Goal: Task Accomplishment & Management: Complete application form

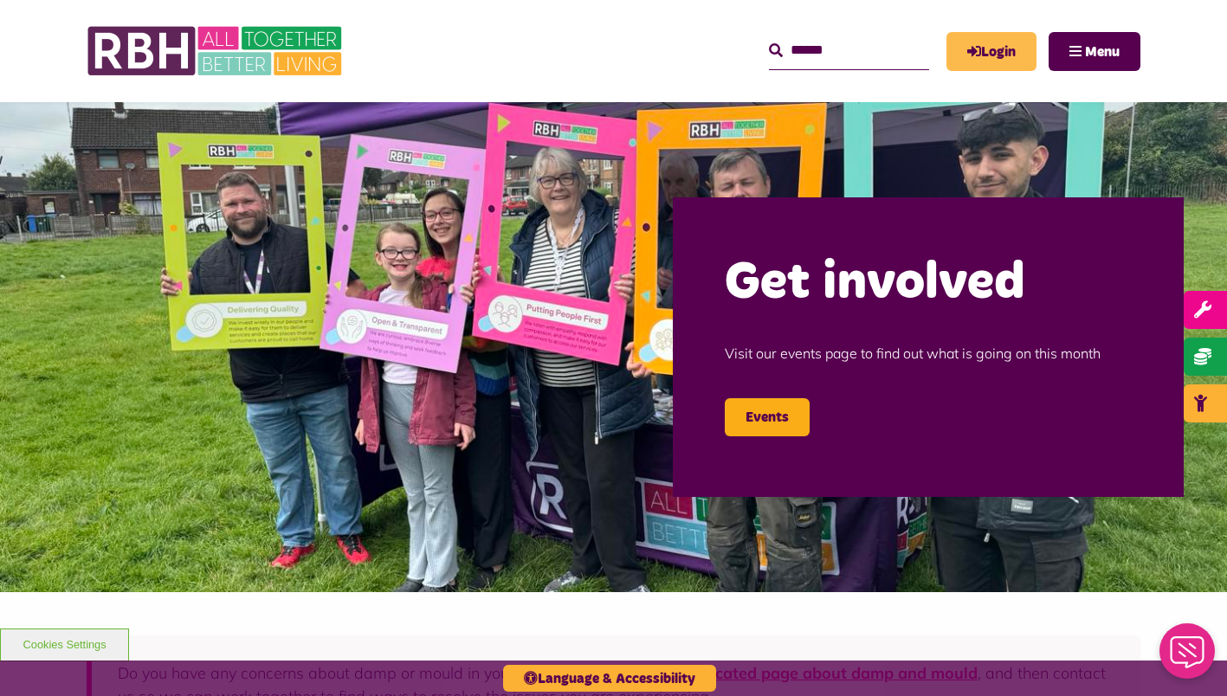
click at [994, 50] on link "Login" at bounding box center [991, 51] width 90 height 39
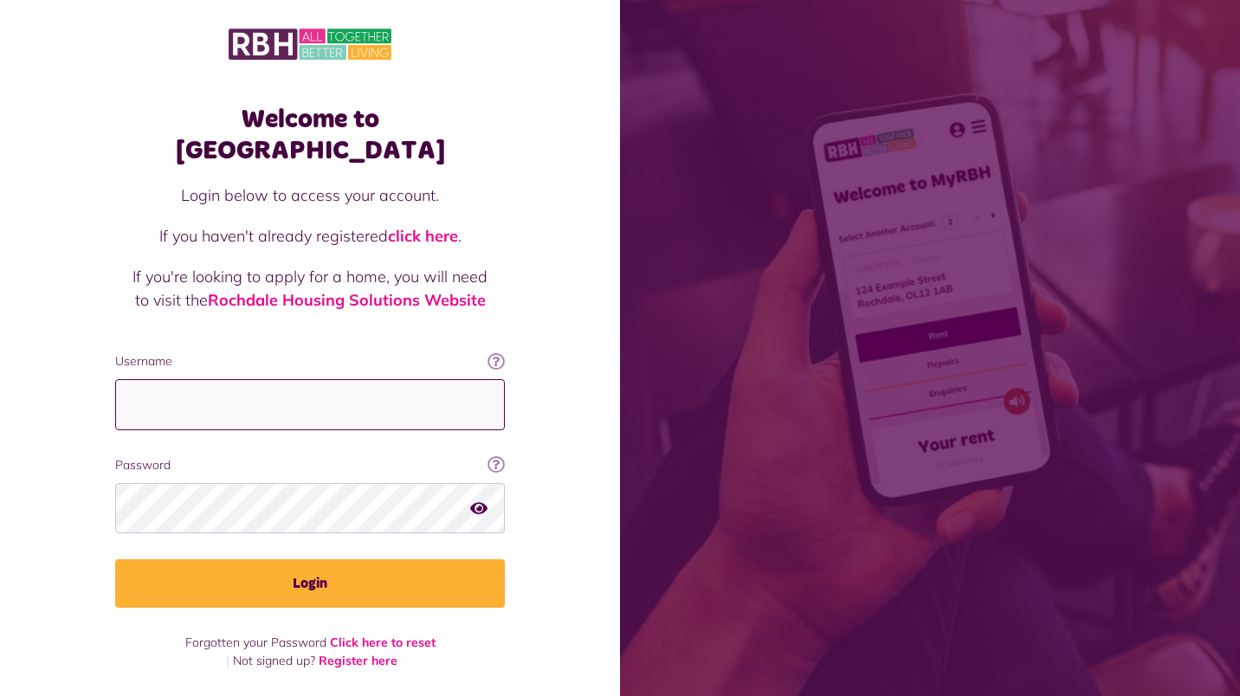
click at [222, 389] on input "Username" at bounding box center [310, 404] width 390 height 51
type input "**********"
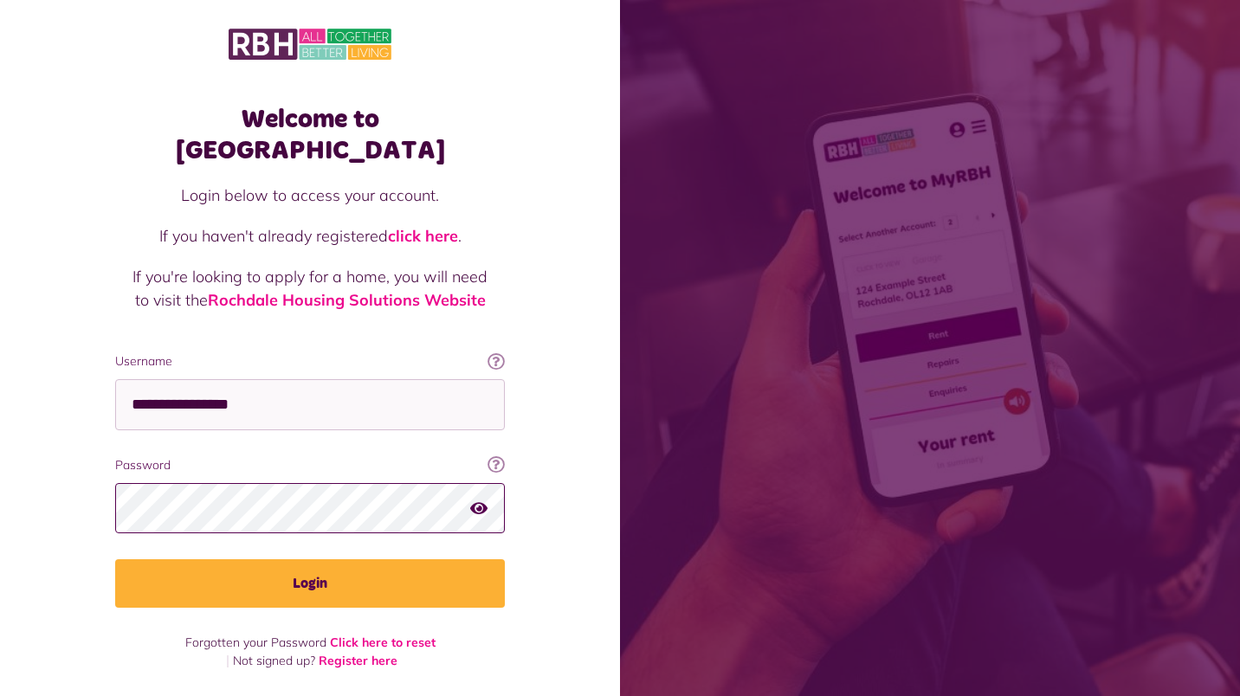
click at [115, 559] on button "Login" at bounding box center [310, 583] width 390 height 48
click at [479, 500] on icon "button" at bounding box center [478, 508] width 17 height 16
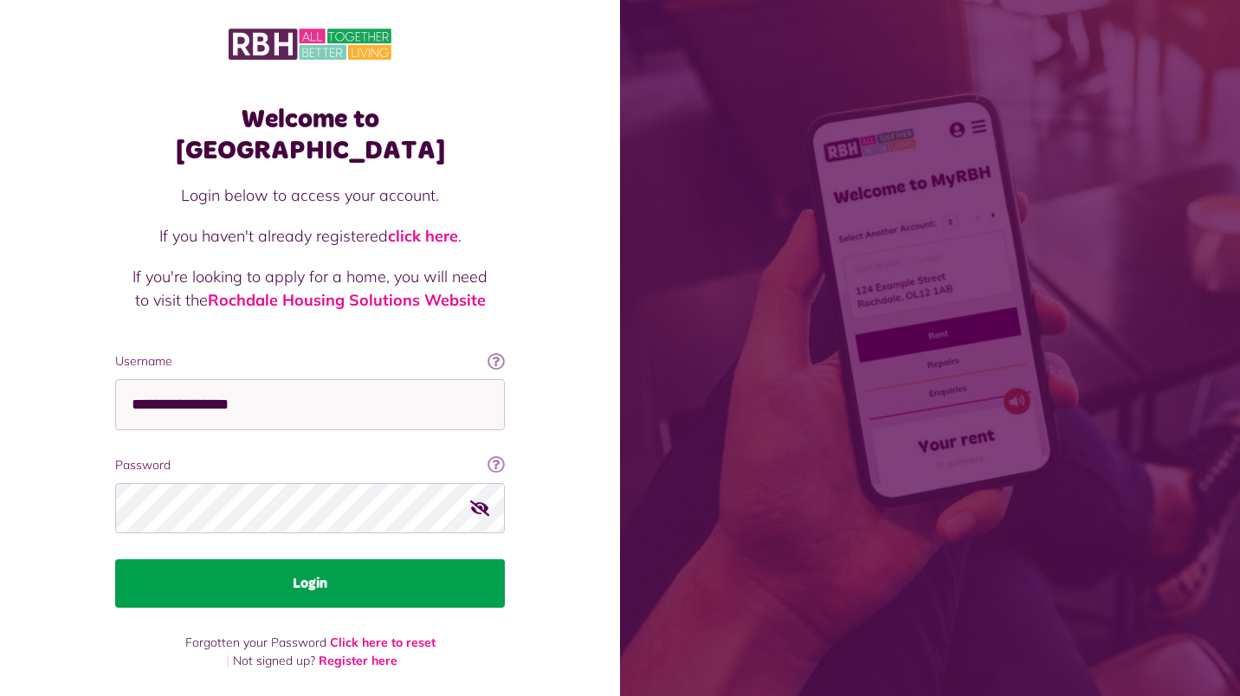
click at [332, 559] on button "Login" at bounding box center [310, 583] width 390 height 48
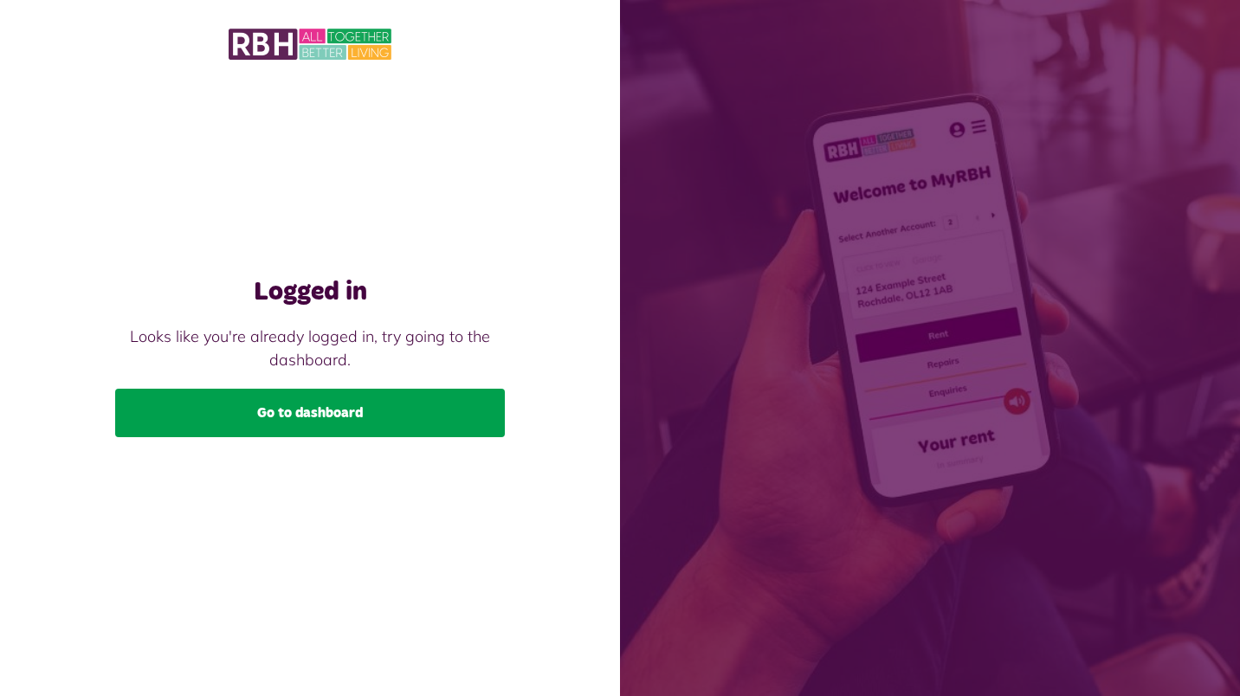
click at [345, 413] on link "Go to dashboard" at bounding box center [310, 413] width 390 height 48
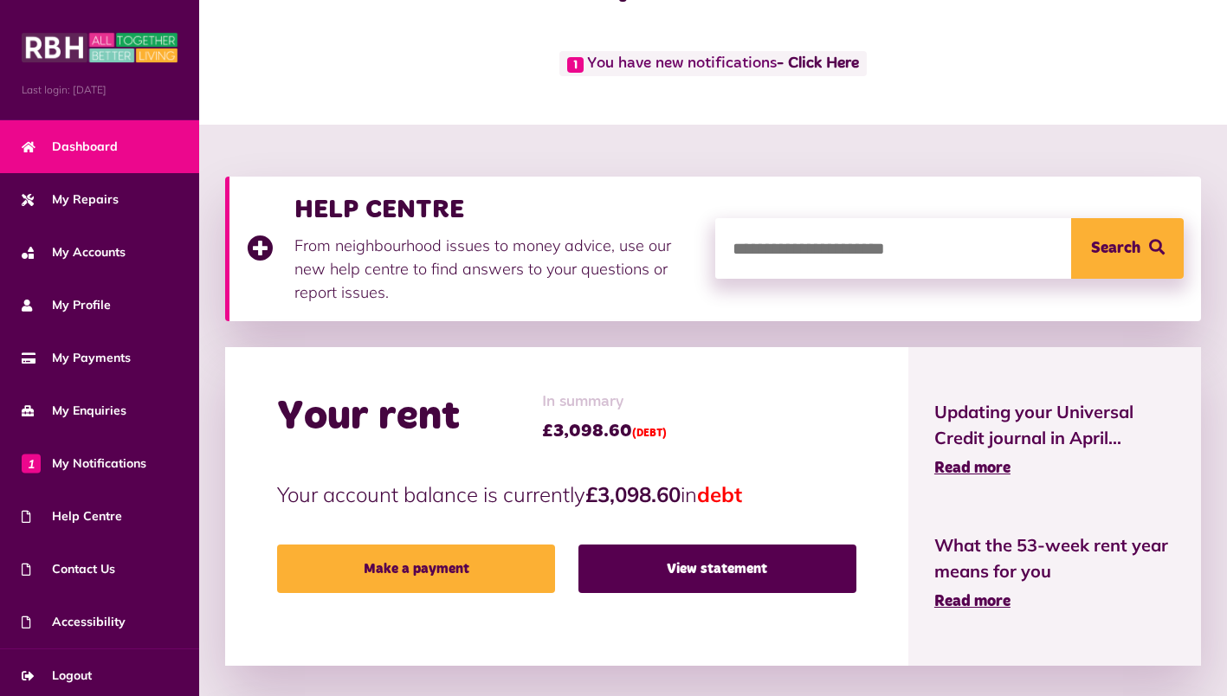
scroll to position [87, 0]
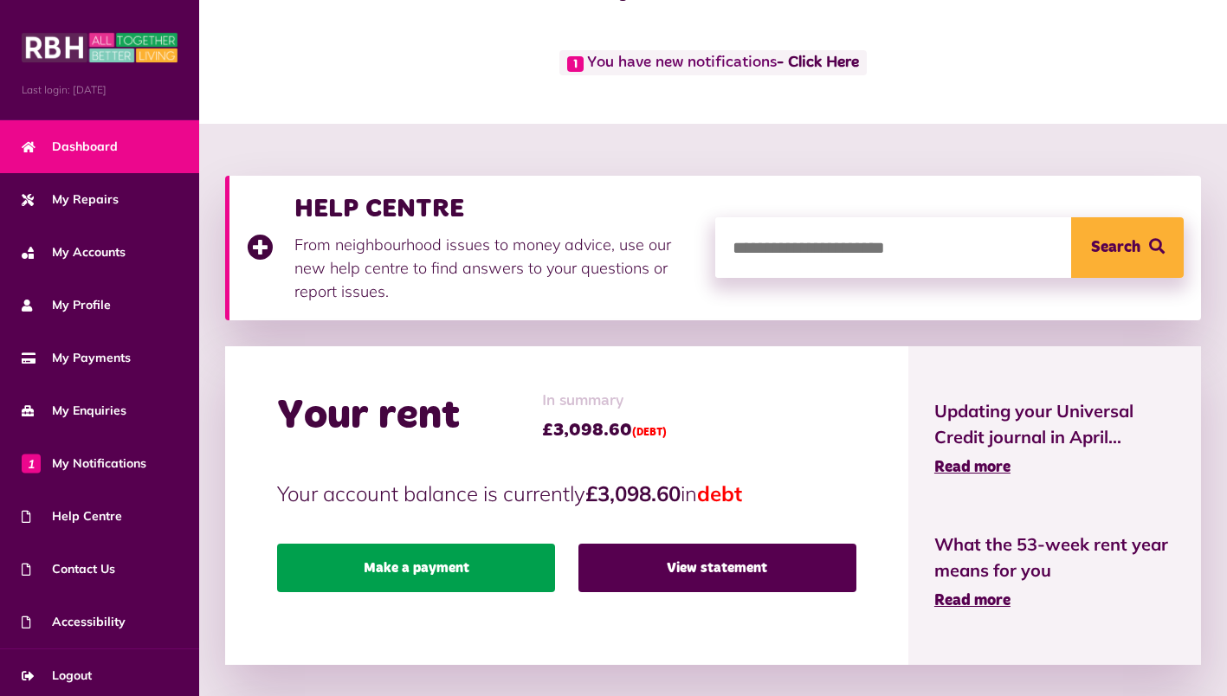
click at [433, 562] on link "Make a payment" at bounding box center [416, 568] width 278 height 48
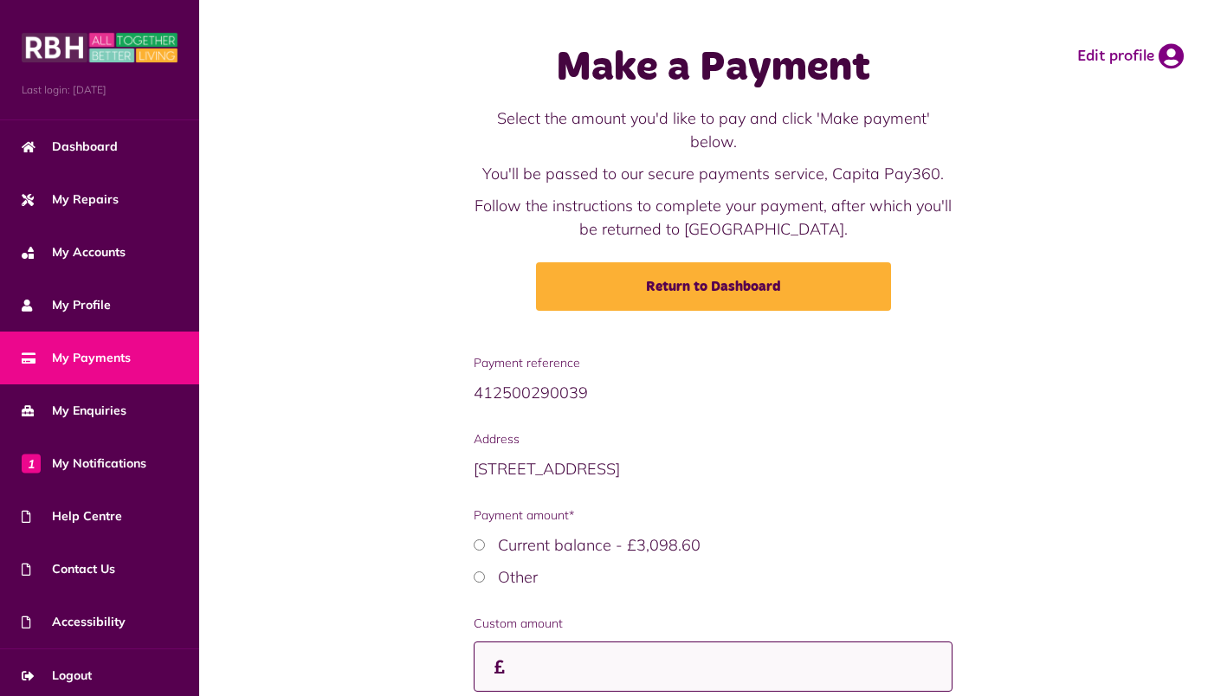
click at [565, 642] on input "Custom amount" at bounding box center [714, 667] width 480 height 51
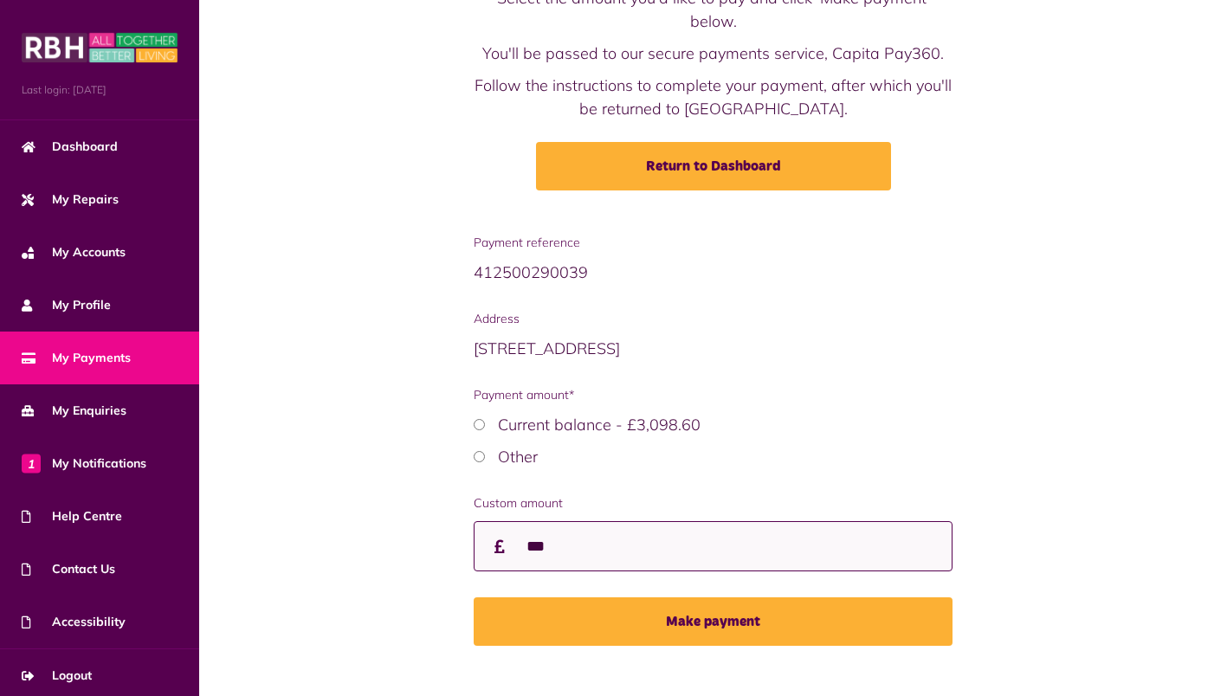
scroll to position [125, 0]
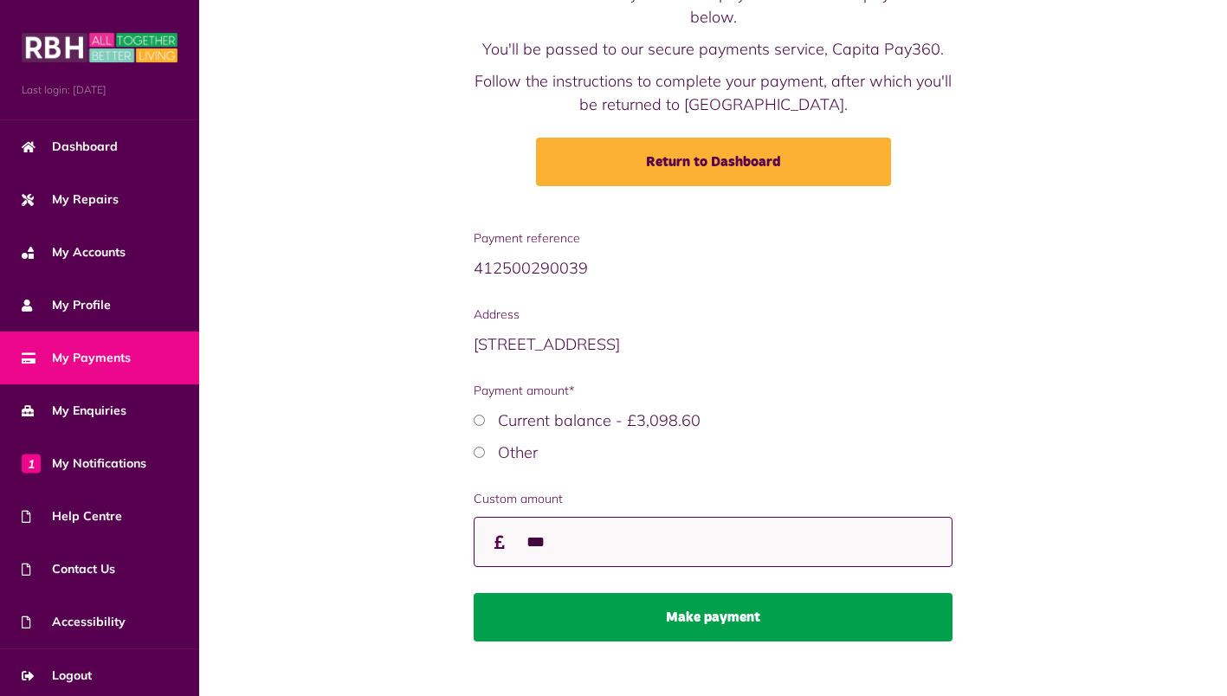
type input "***"
click at [667, 593] on button "Make payment" at bounding box center [714, 617] width 480 height 48
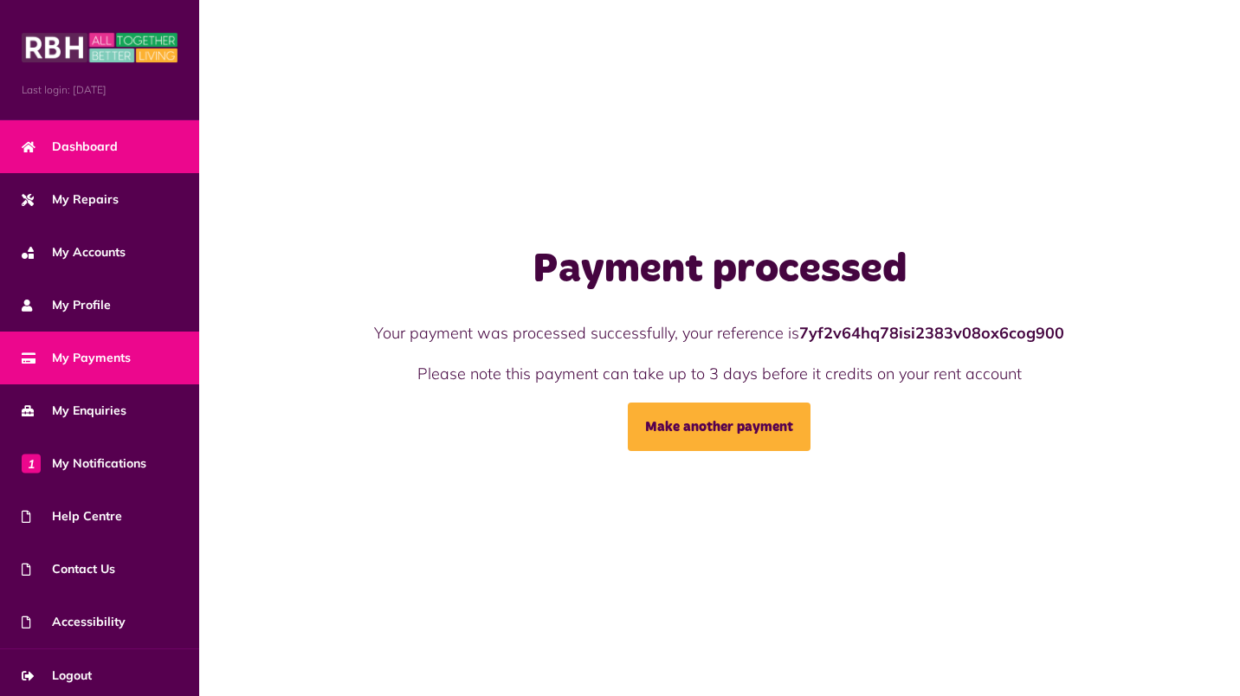
click at [121, 149] on link "Dashboard" at bounding box center [99, 146] width 199 height 53
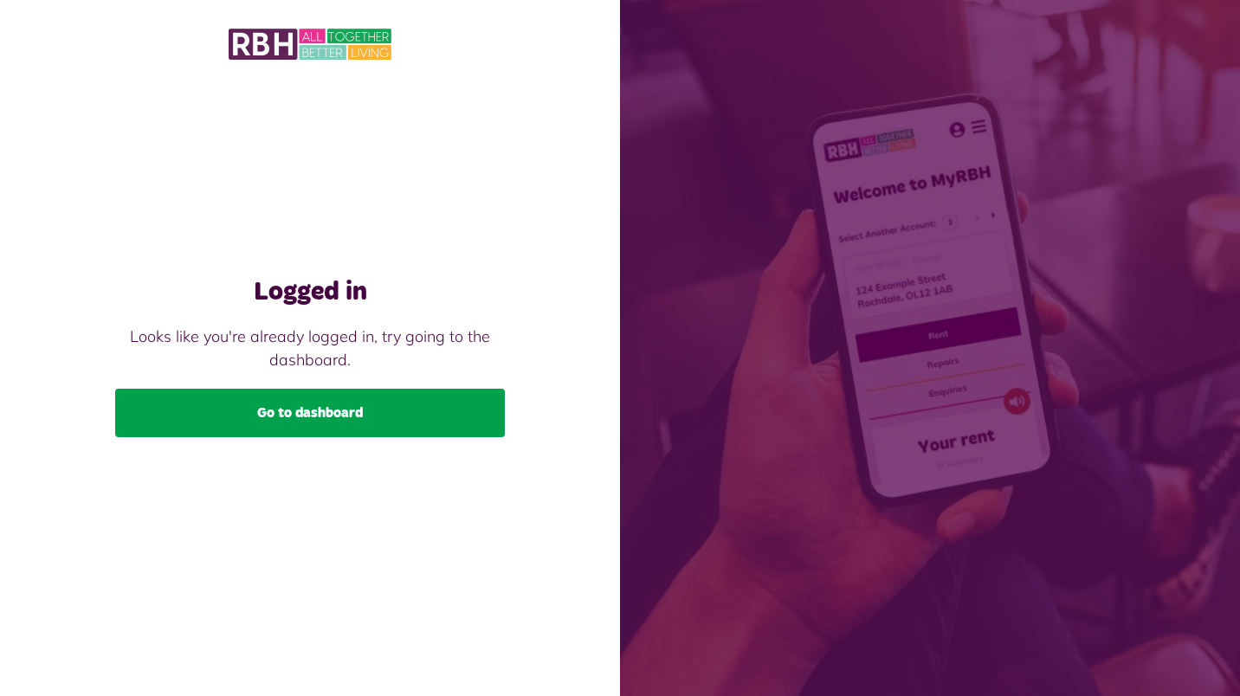
click at [345, 417] on link "Go to dashboard" at bounding box center [310, 413] width 390 height 48
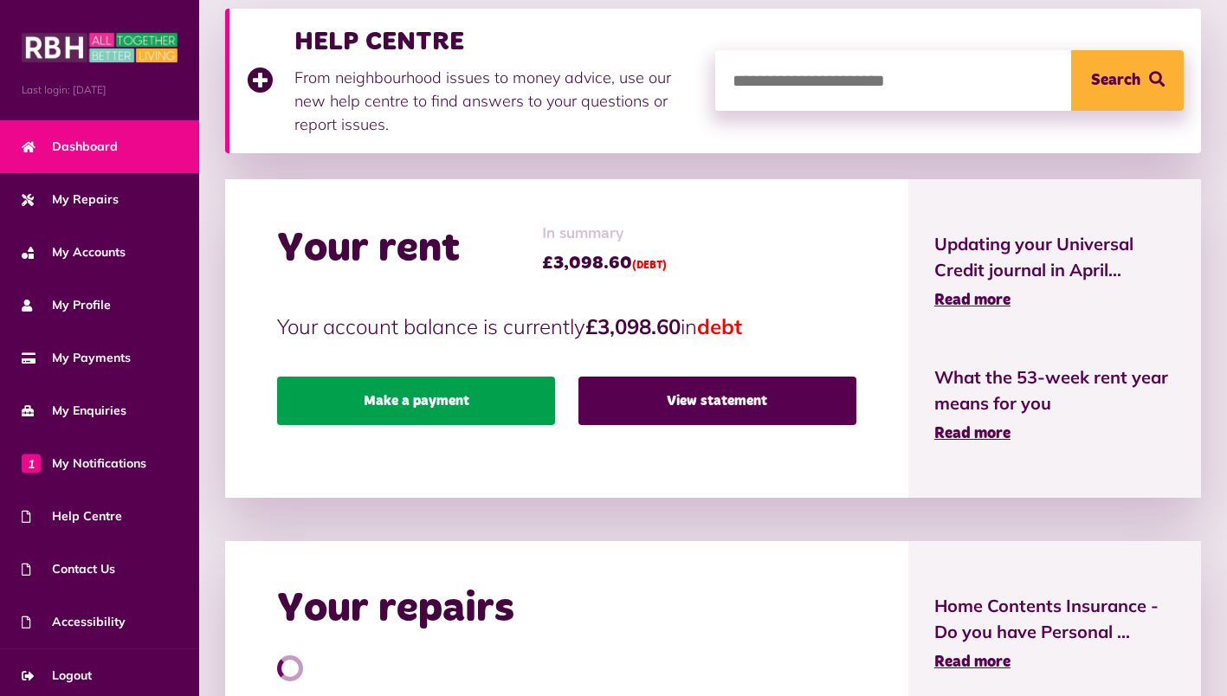
scroll to position [260, 0]
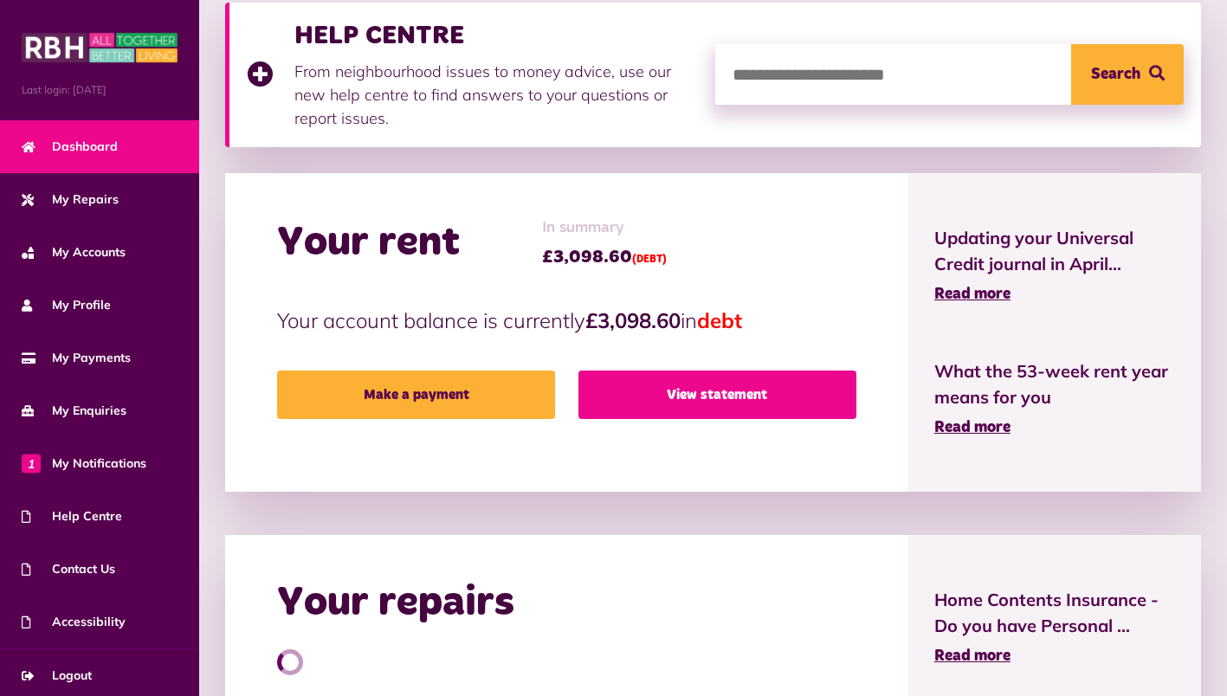
click at [650, 401] on link "View statement" at bounding box center [717, 395] width 278 height 48
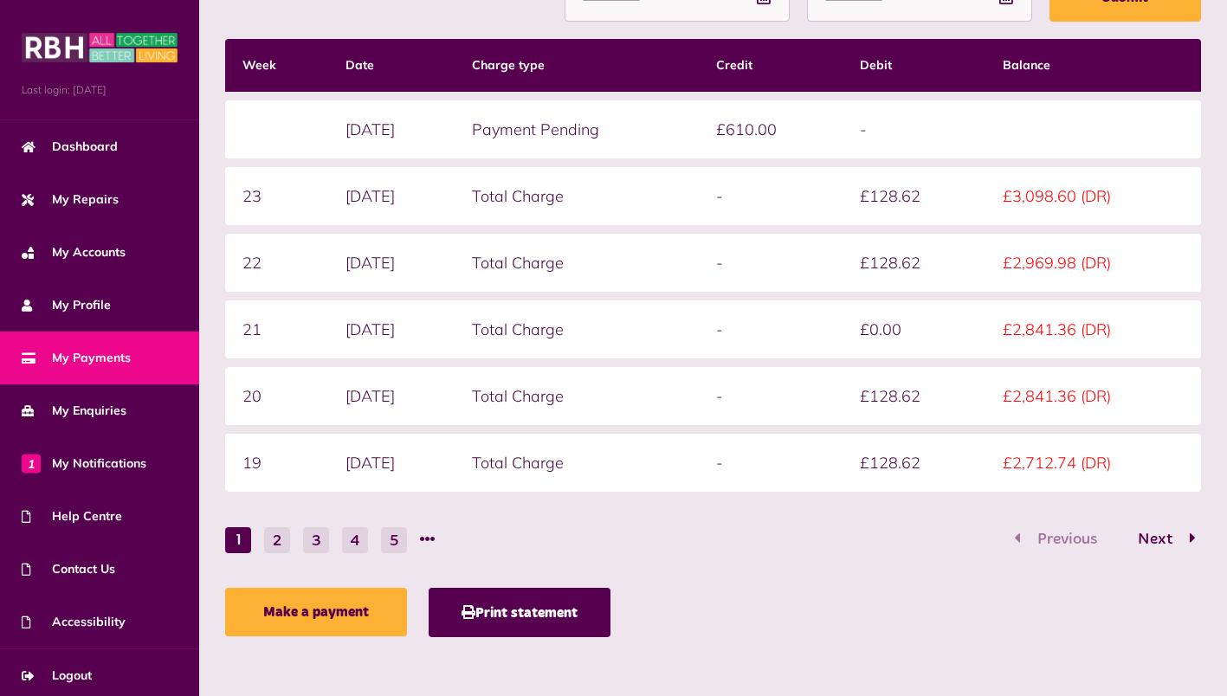
scroll to position [315, 0]
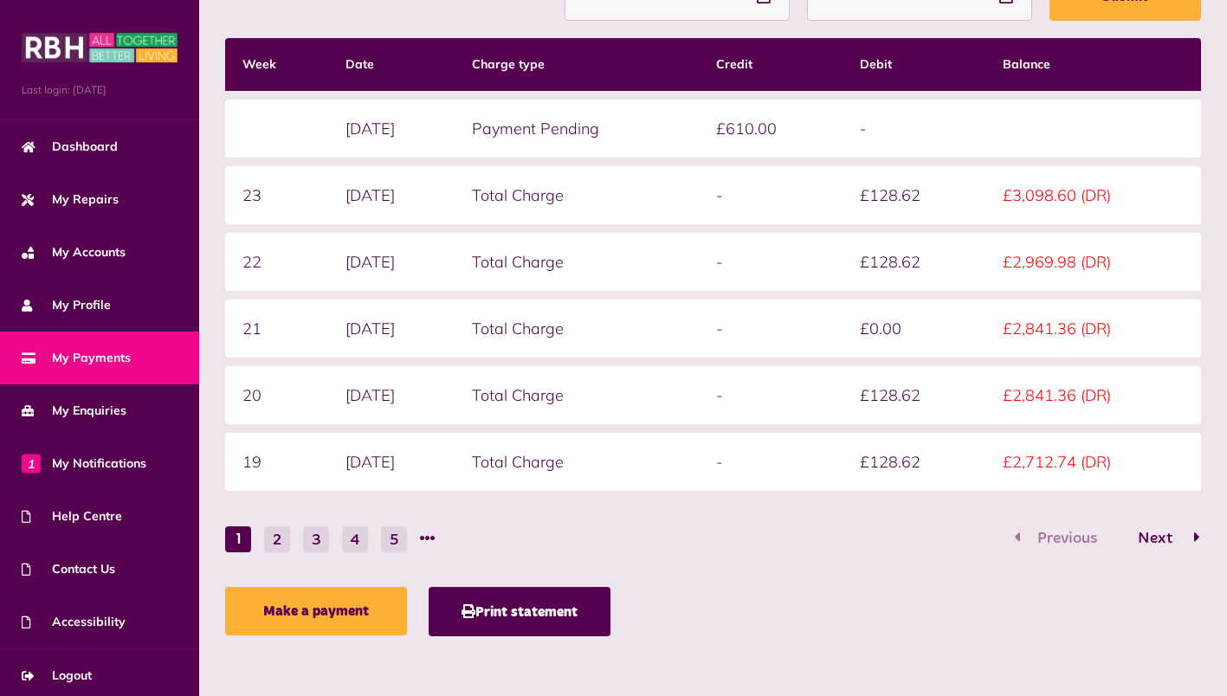
click at [1154, 540] on span "Next" at bounding box center [1155, 539] width 61 height 16
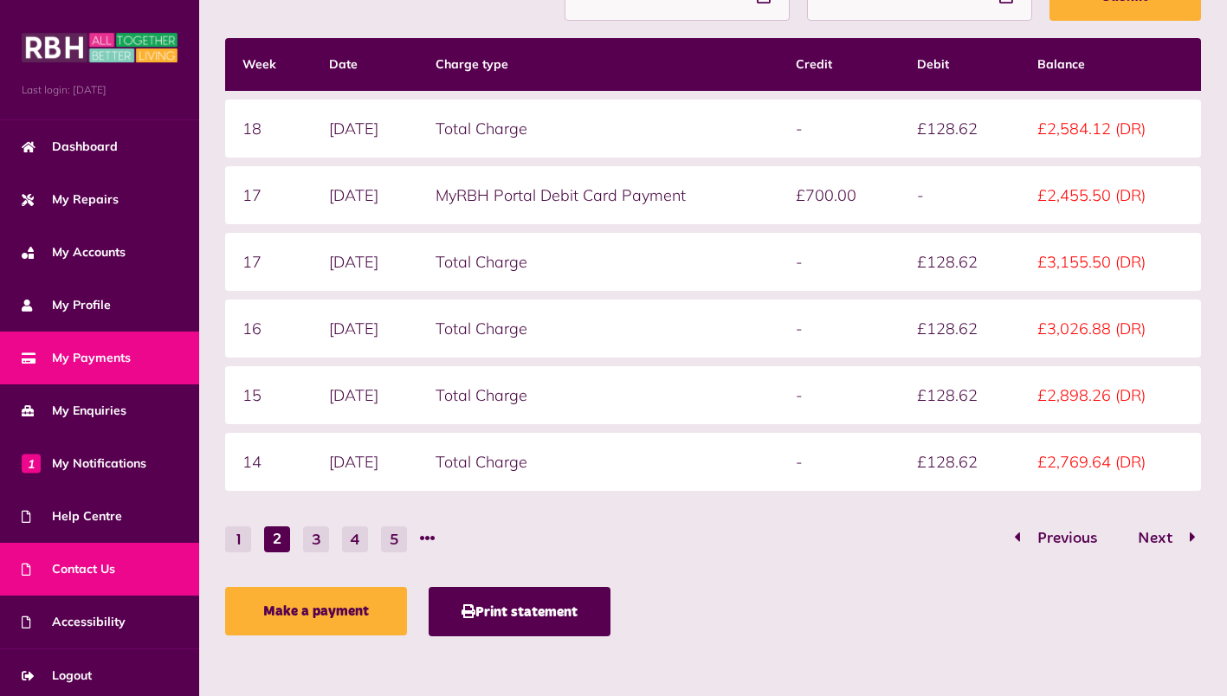
click at [65, 567] on span "Contact Us" at bounding box center [69, 569] width 94 height 18
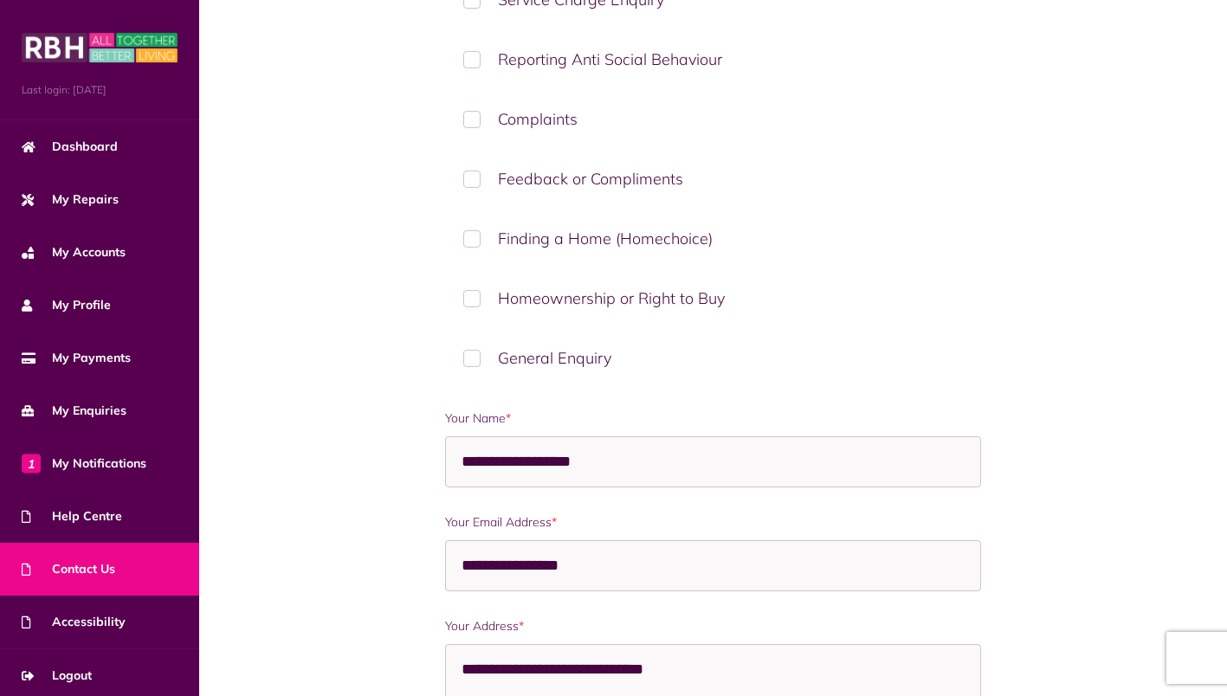
scroll to position [469, 0]
click at [474, 361] on label "General Enquiry" at bounding box center [713, 358] width 536 height 51
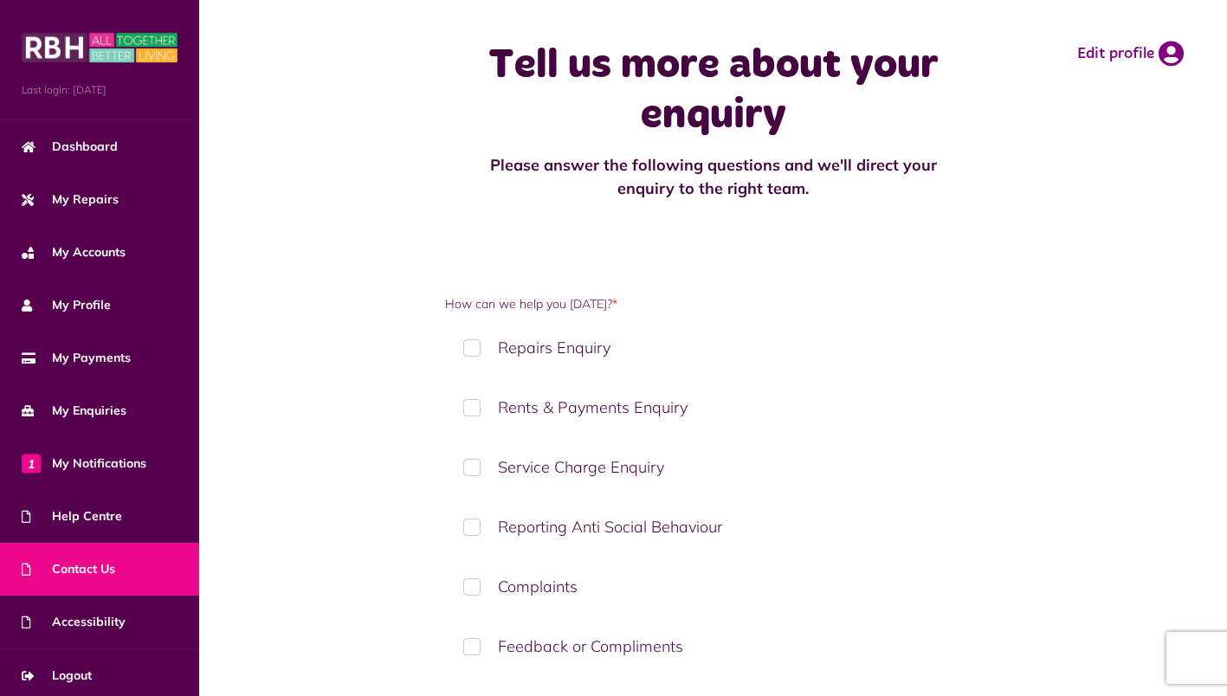
scroll to position [0, 0]
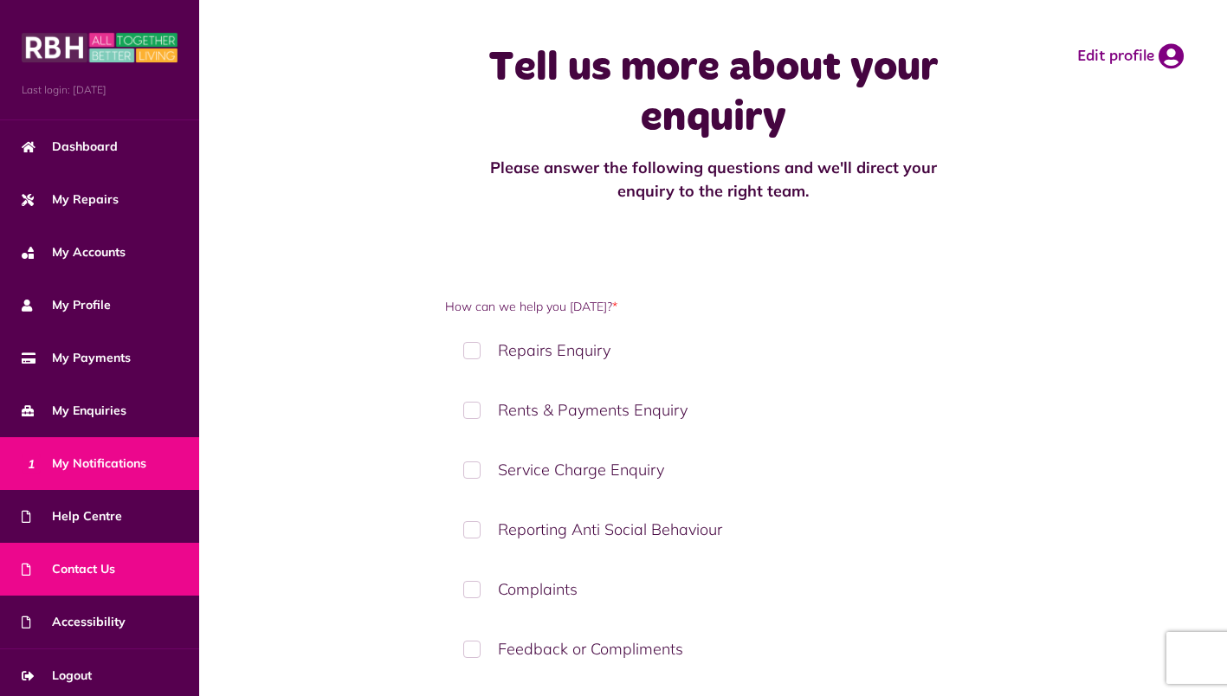
click at [130, 458] on span "1 My Notifications" at bounding box center [84, 464] width 125 height 18
click at [124, 467] on span "1 My Notifications" at bounding box center [84, 464] width 125 height 18
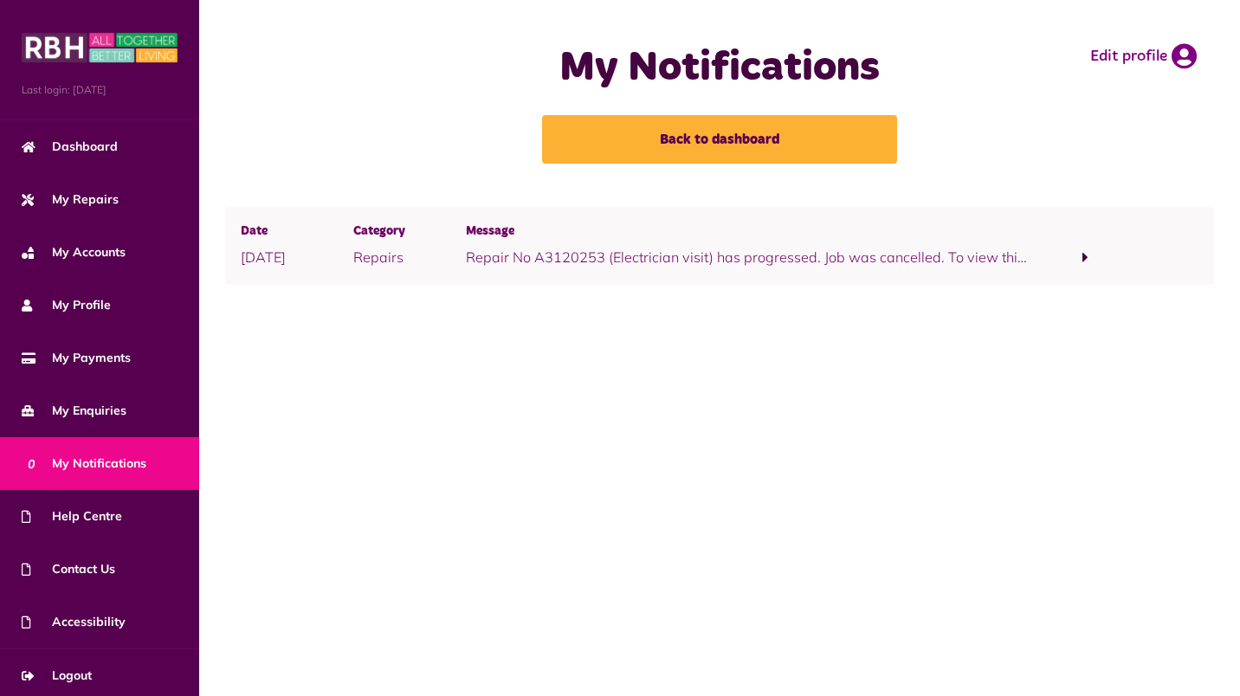
click at [1087, 258] on span at bounding box center [1085, 257] width 6 height 16
click at [551, 273] on link "click here" at bounding box center [535, 278] width 61 height 17
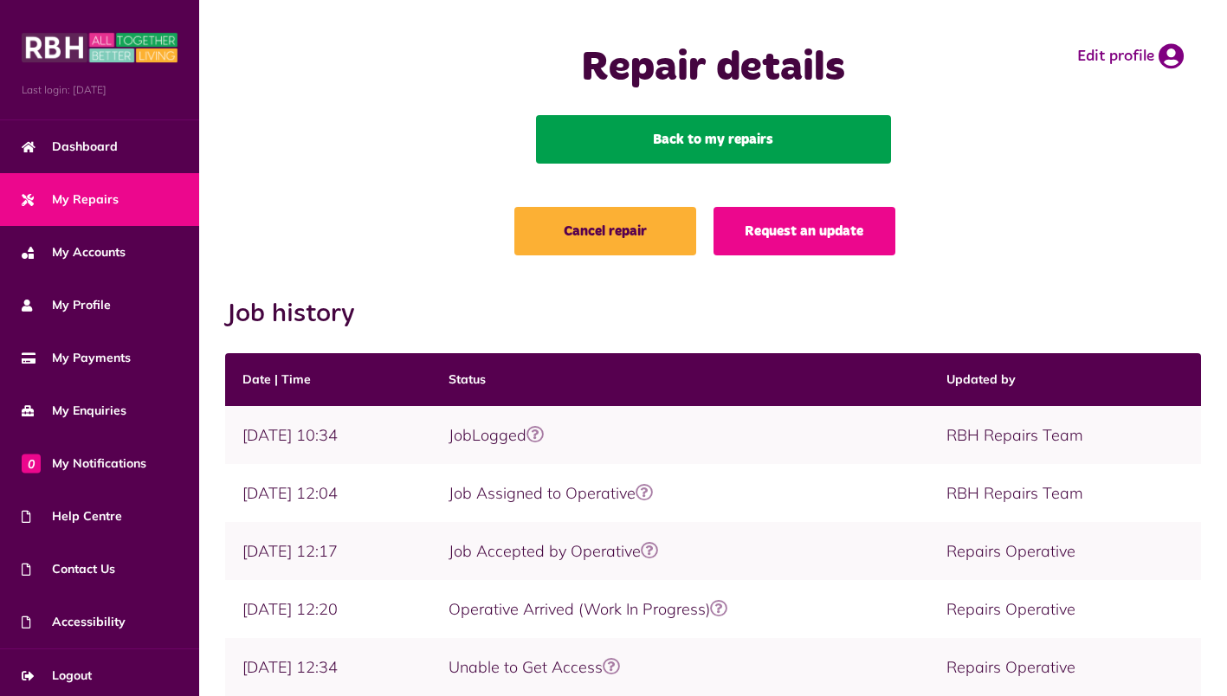
click at [715, 143] on link "Back to my repairs" at bounding box center [713, 139] width 355 height 48
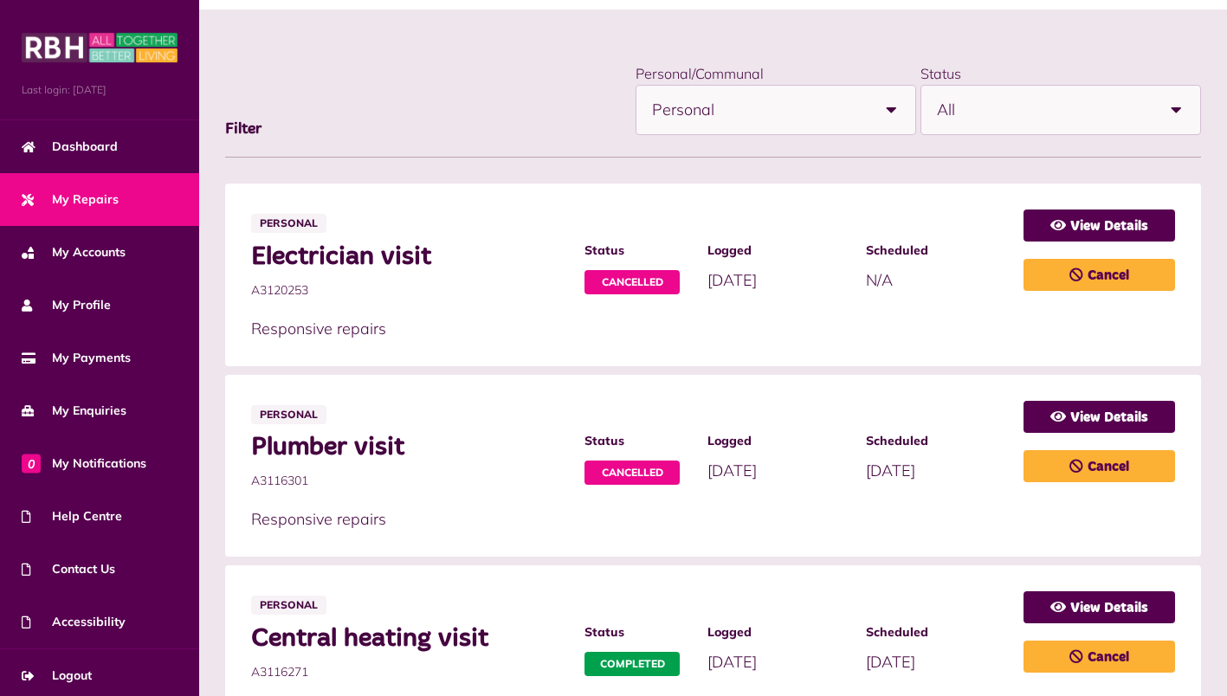
scroll to position [173, 0]
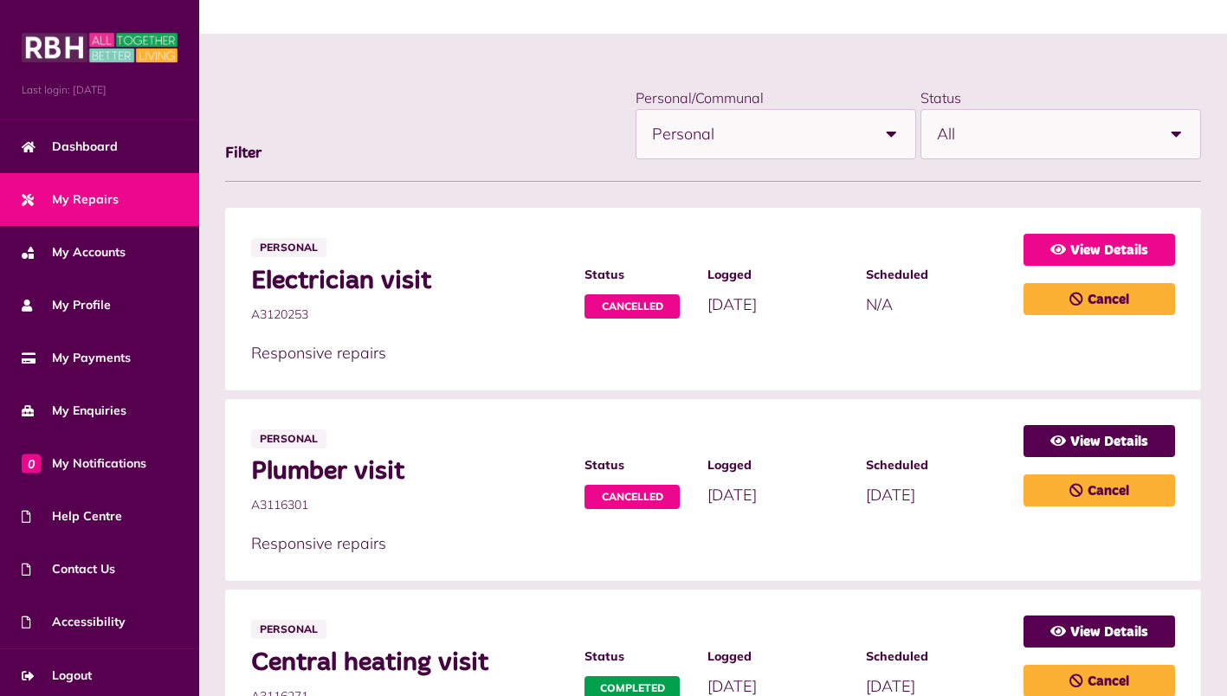
click at [1117, 252] on link "View Details" at bounding box center [1099, 250] width 152 height 32
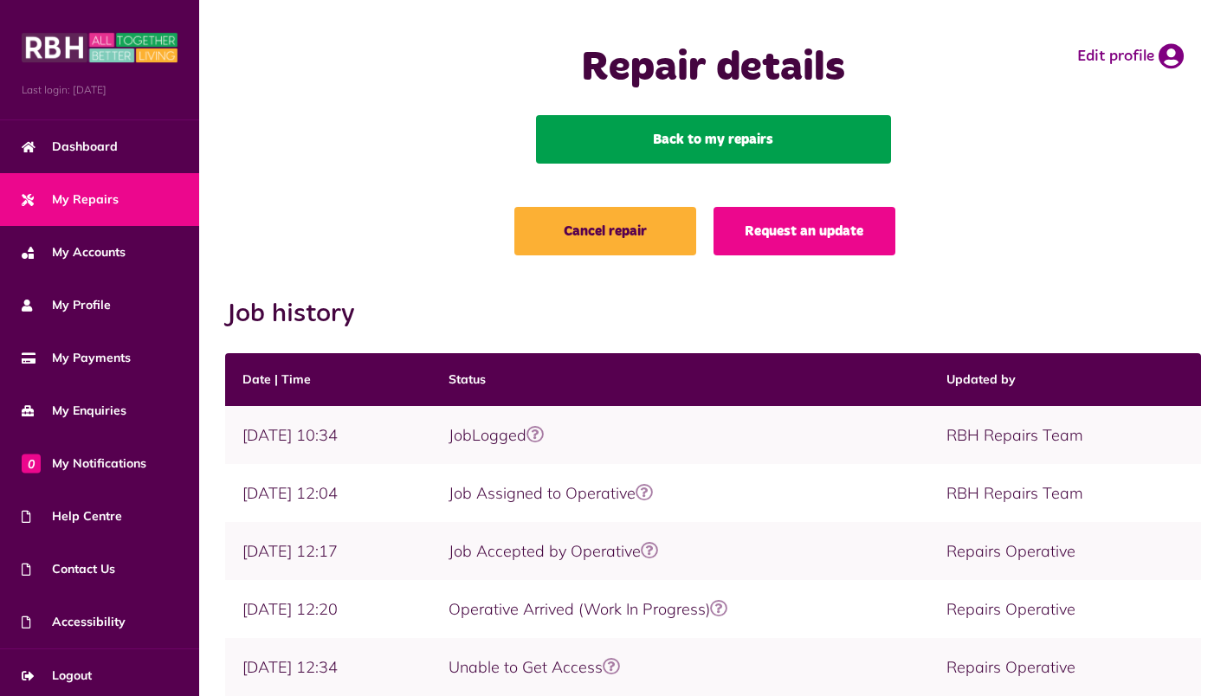
click at [680, 139] on link "Back to my repairs" at bounding box center [713, 139] width 355 height 48
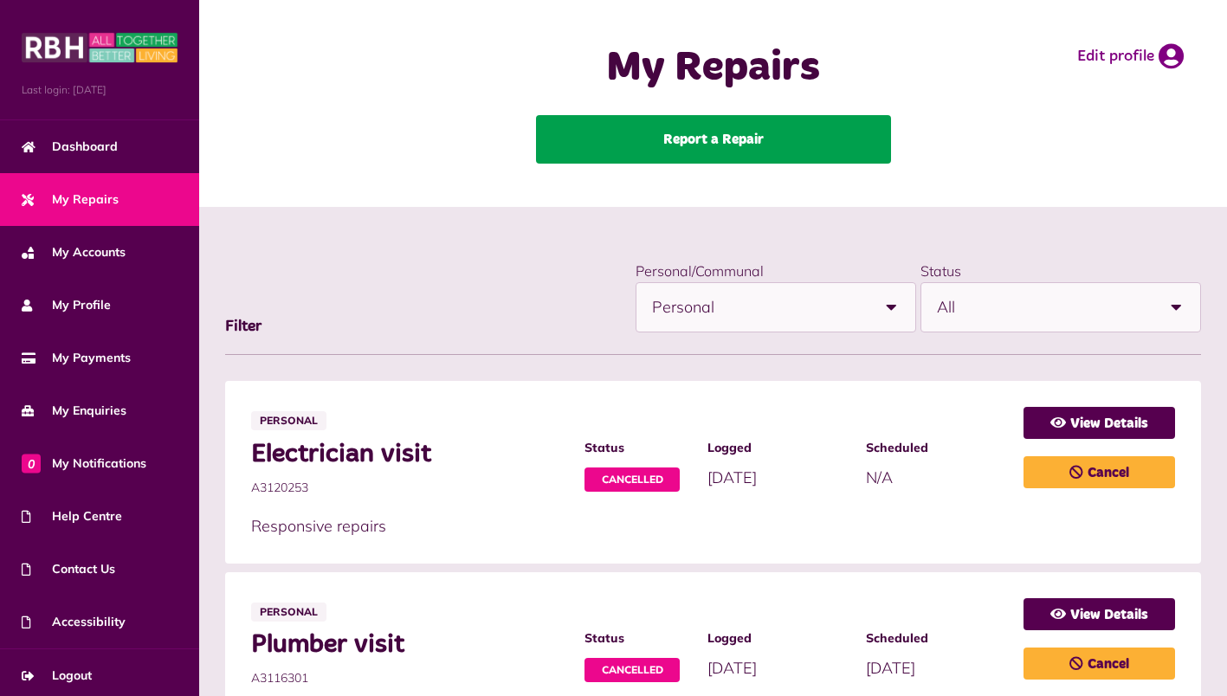
click at [758, 133] on link "Report a Repair" at bounding box center [713, 139] width 355 height 48
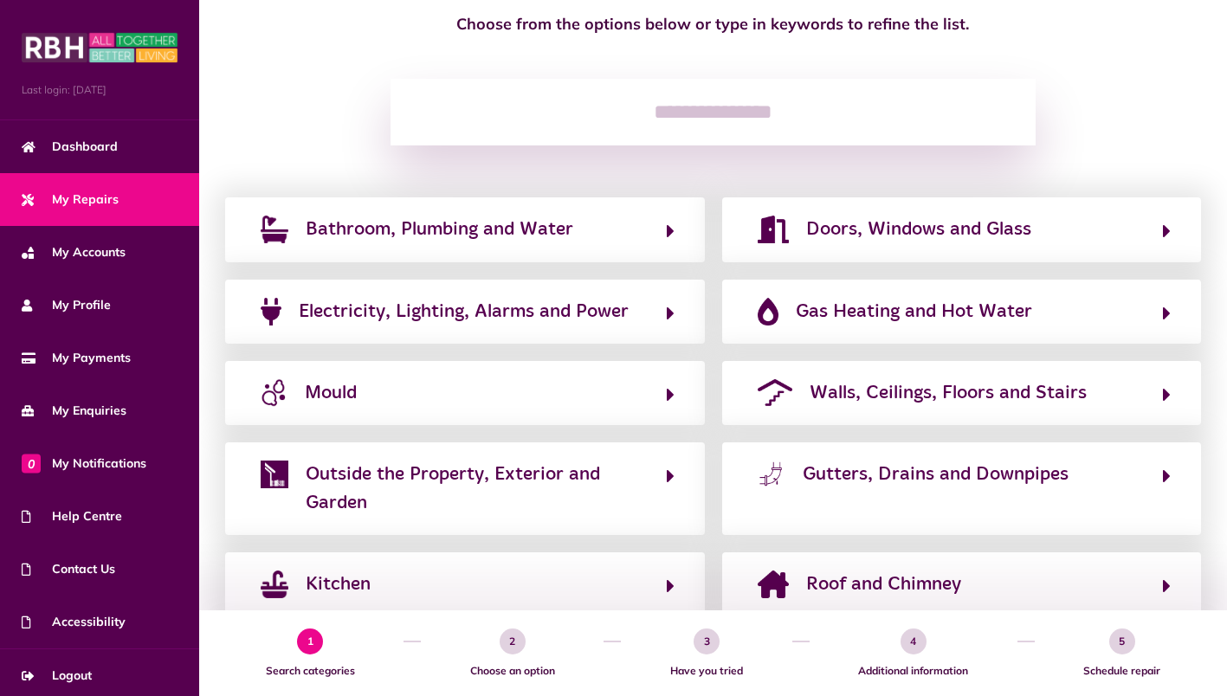
scroll to position [260, 0]
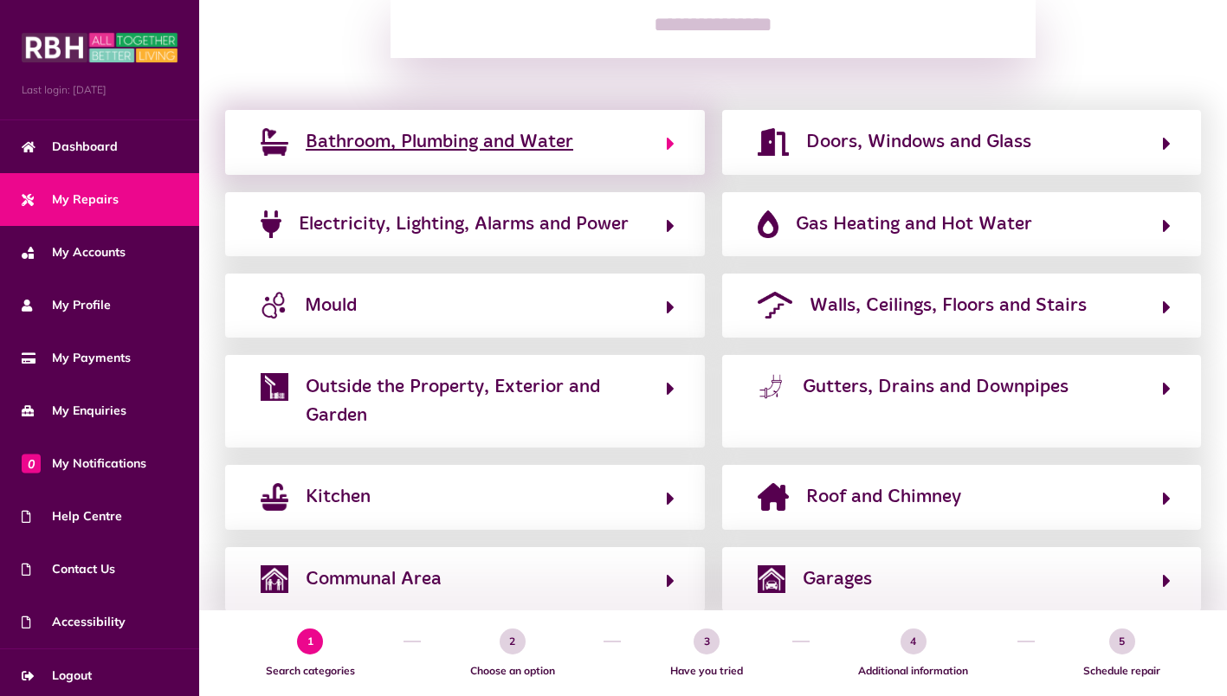
click at [456, 138] on span "Bathroom, Plumbing and Water" at bounding box center [440, 142] width 268 height 28
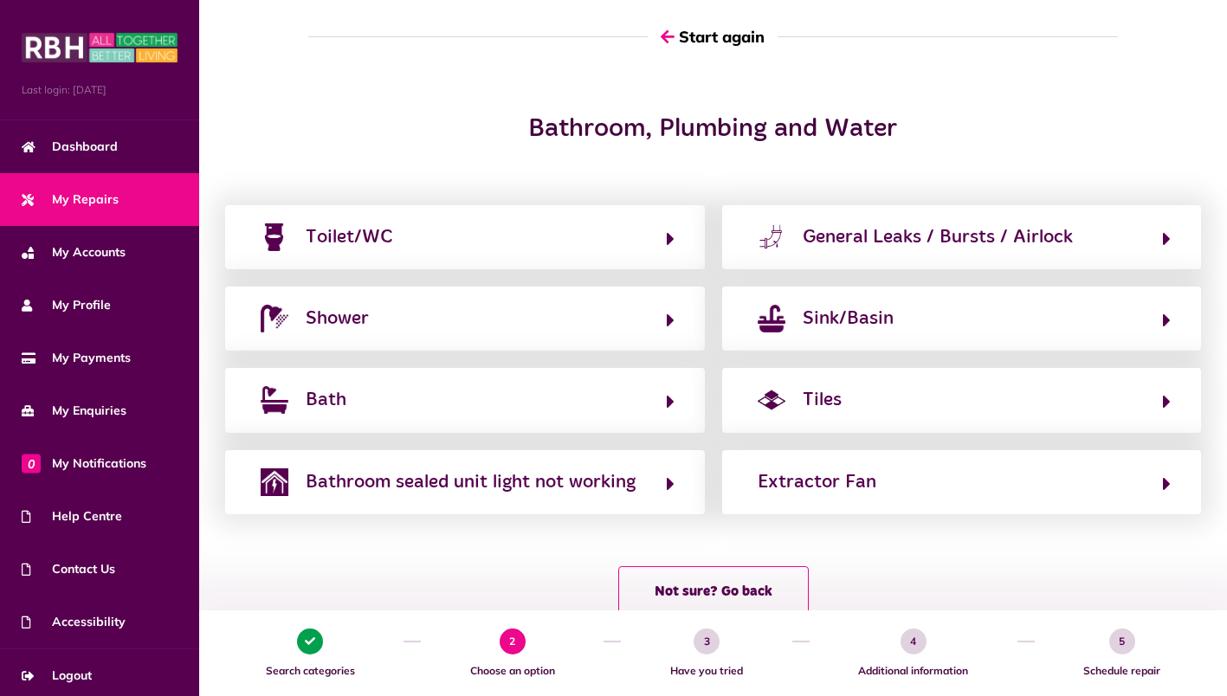
scroll to position [171, 0]
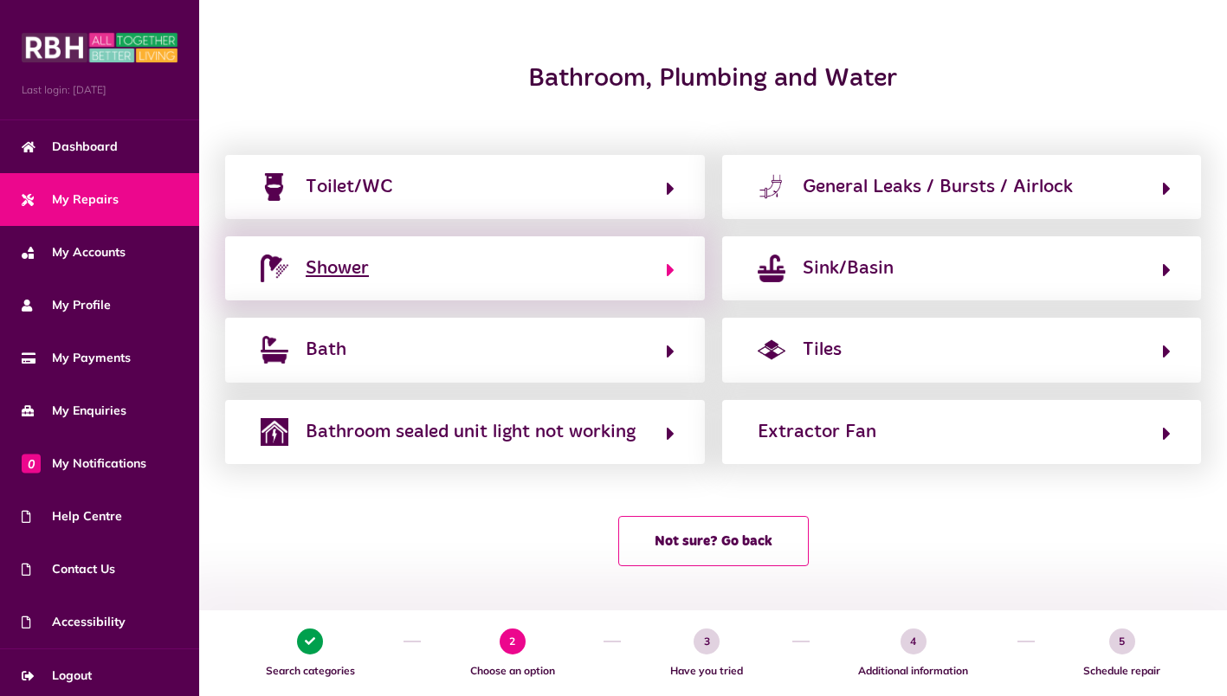
click at [327, 271] on div "Shower" at bounding box center [337, 269] width 63 height 28
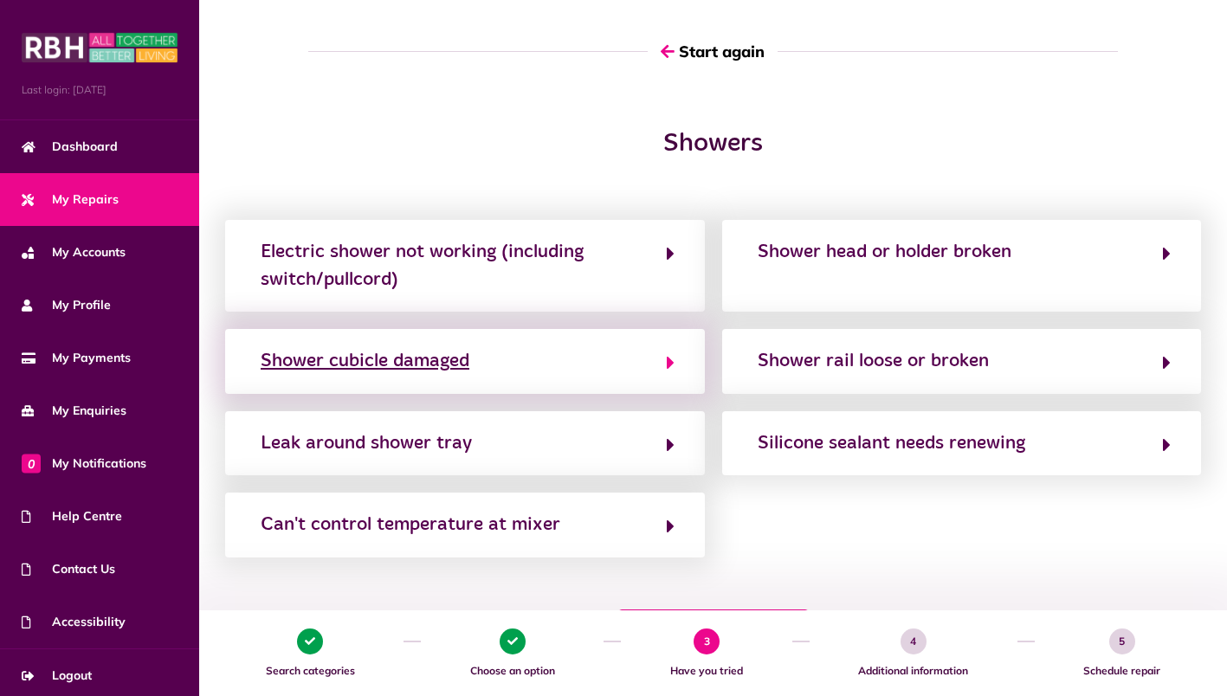
scroll to position [173, 0]
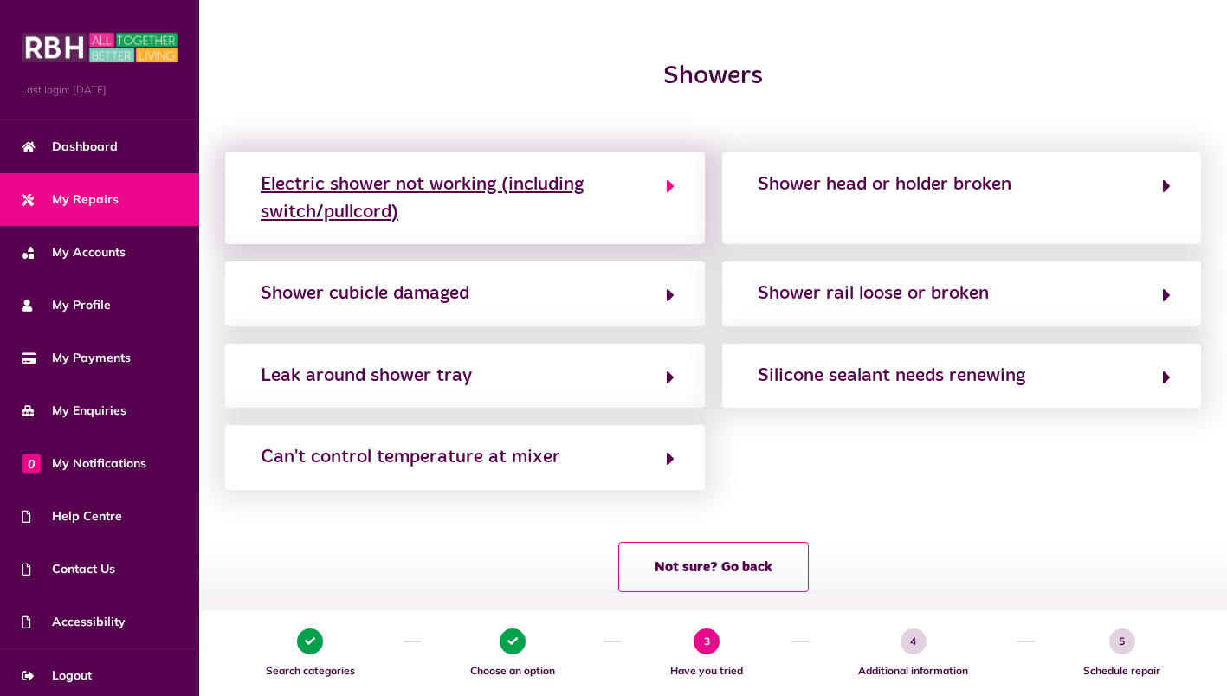
click at [464, 194] on div "Electric shower not working (including switch/pullcord)" at bounding box center [455, 199] width 388 height 56
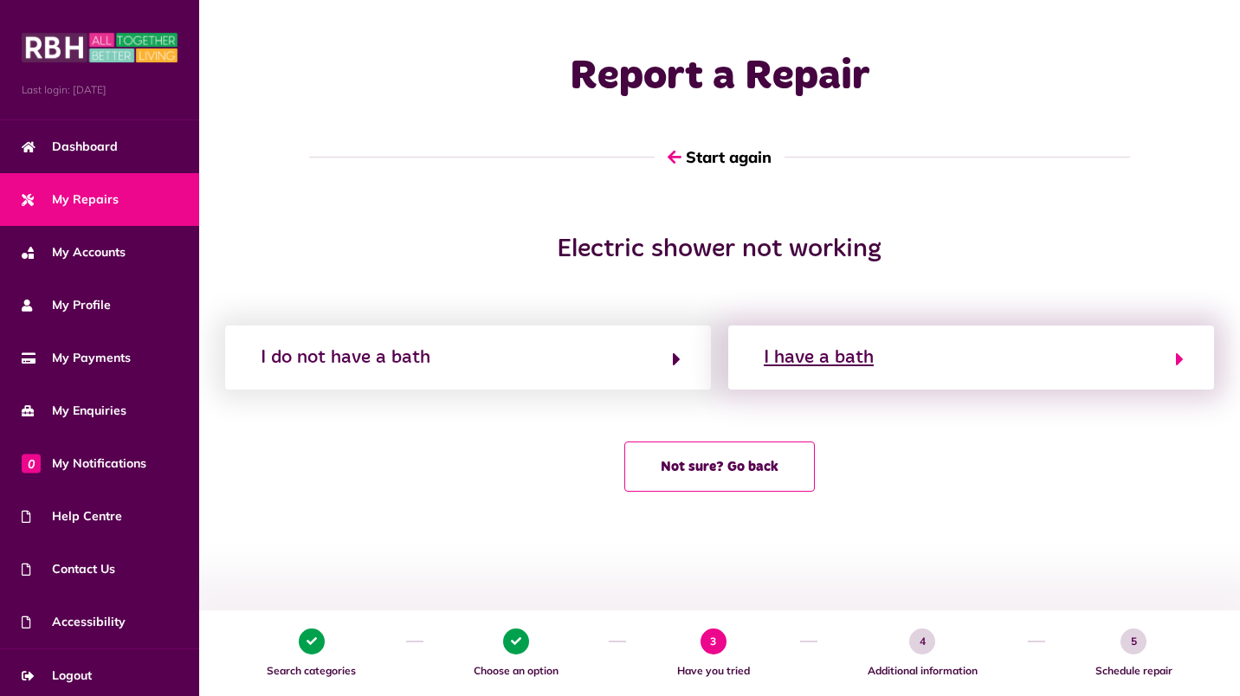
click at [792, 359] on div "I have a bath" at bounding box center [819, 358] width 110 height 28
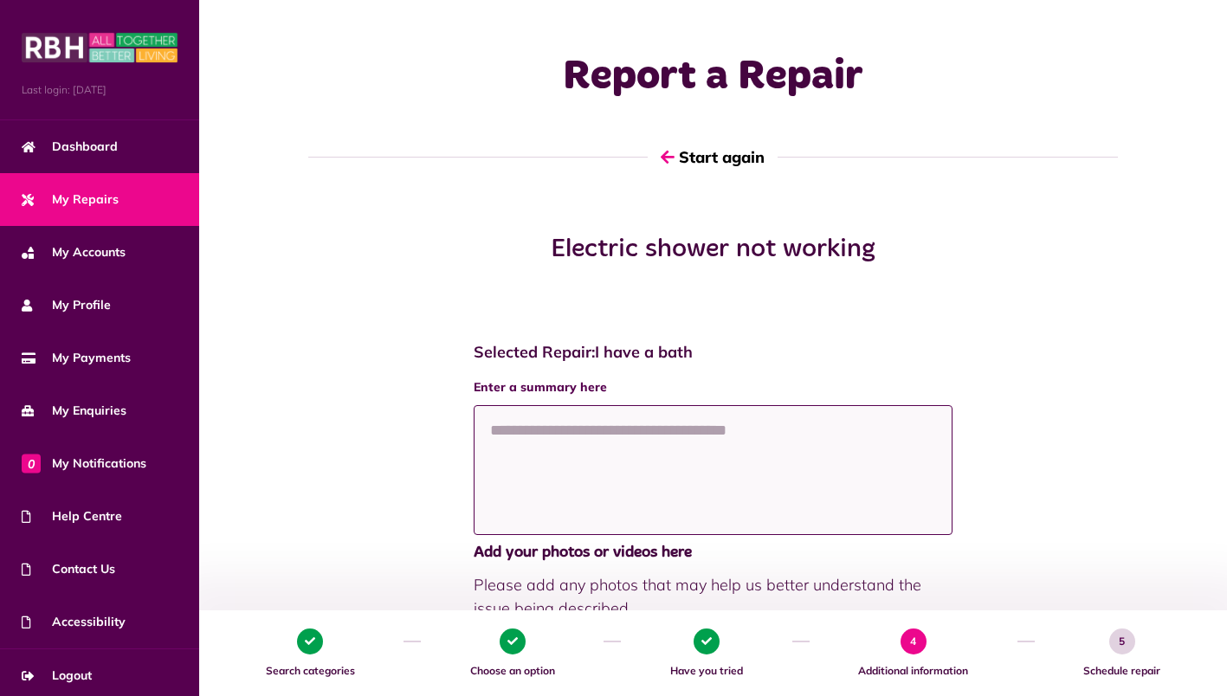
click at [625, 418] on textarea at bounding box center [714, 470] width 480 height 130
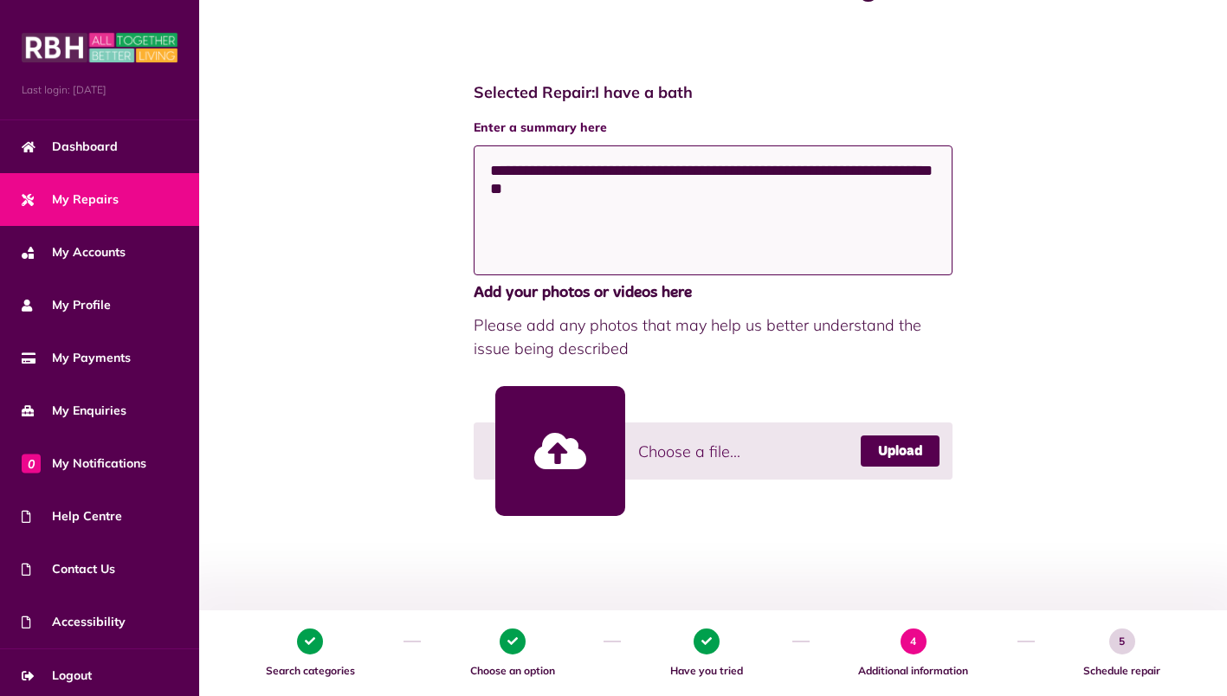
scroll to position [433, 0]
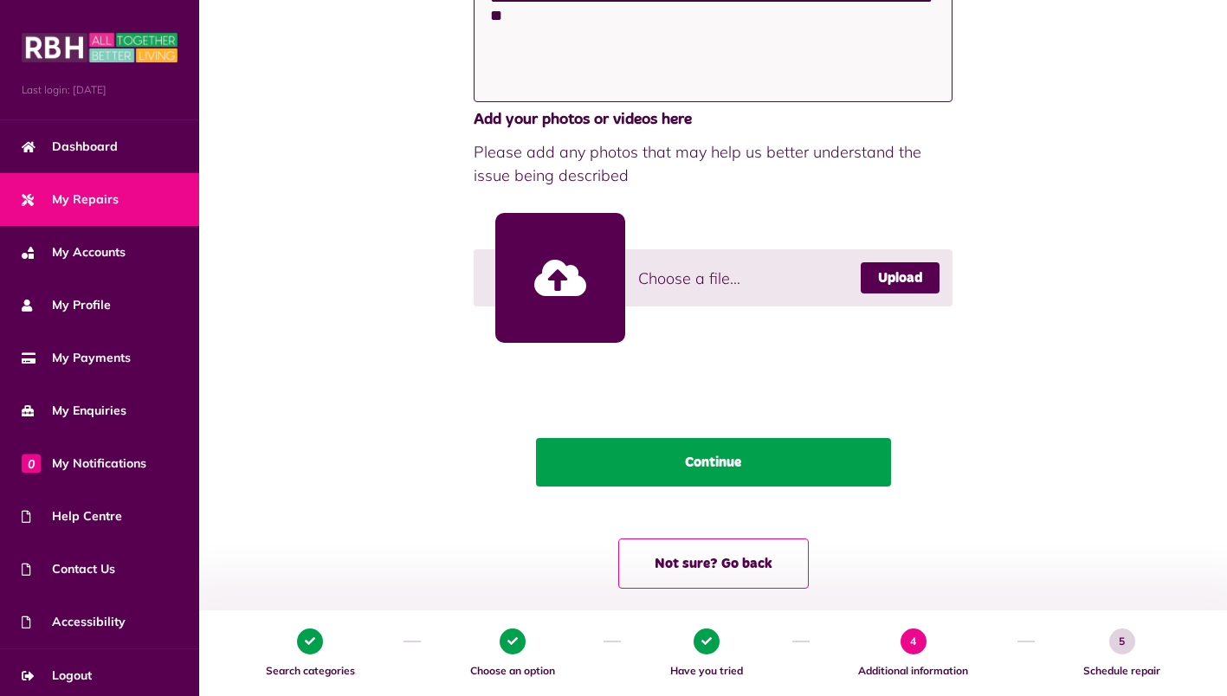
type textarea "**********"
click at [803, 461] on button "Continue" at bounding box center [713, 462] width 355 height 48
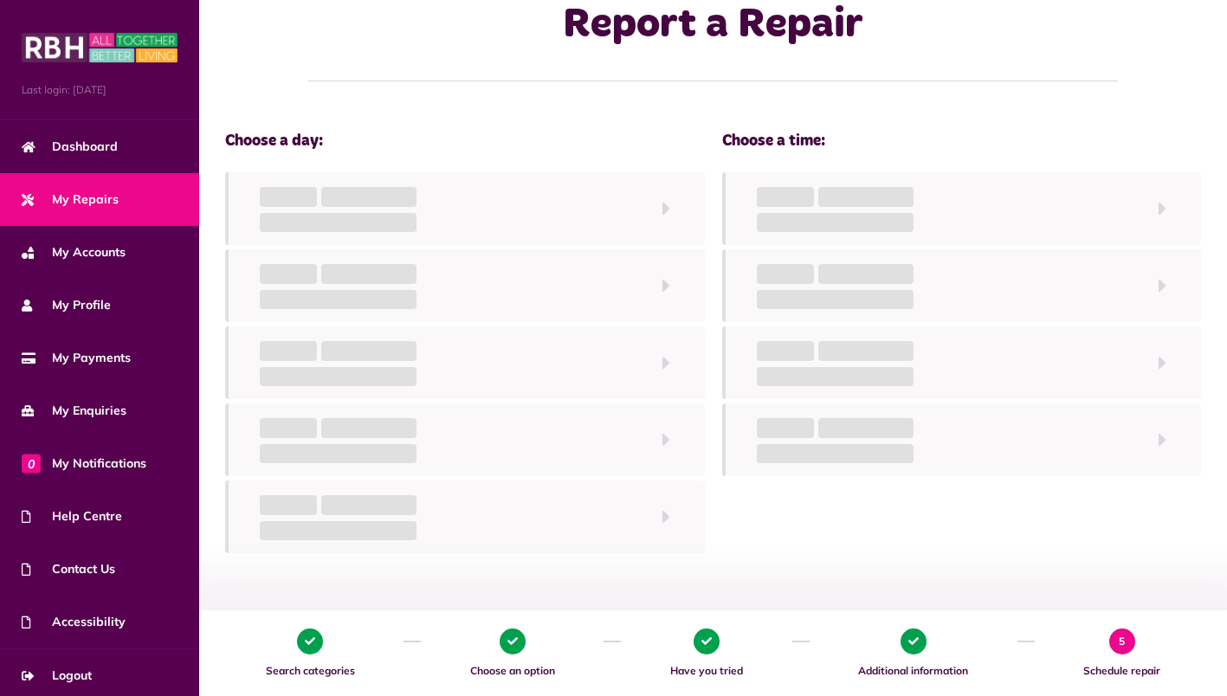
scroll to position [0, 0]
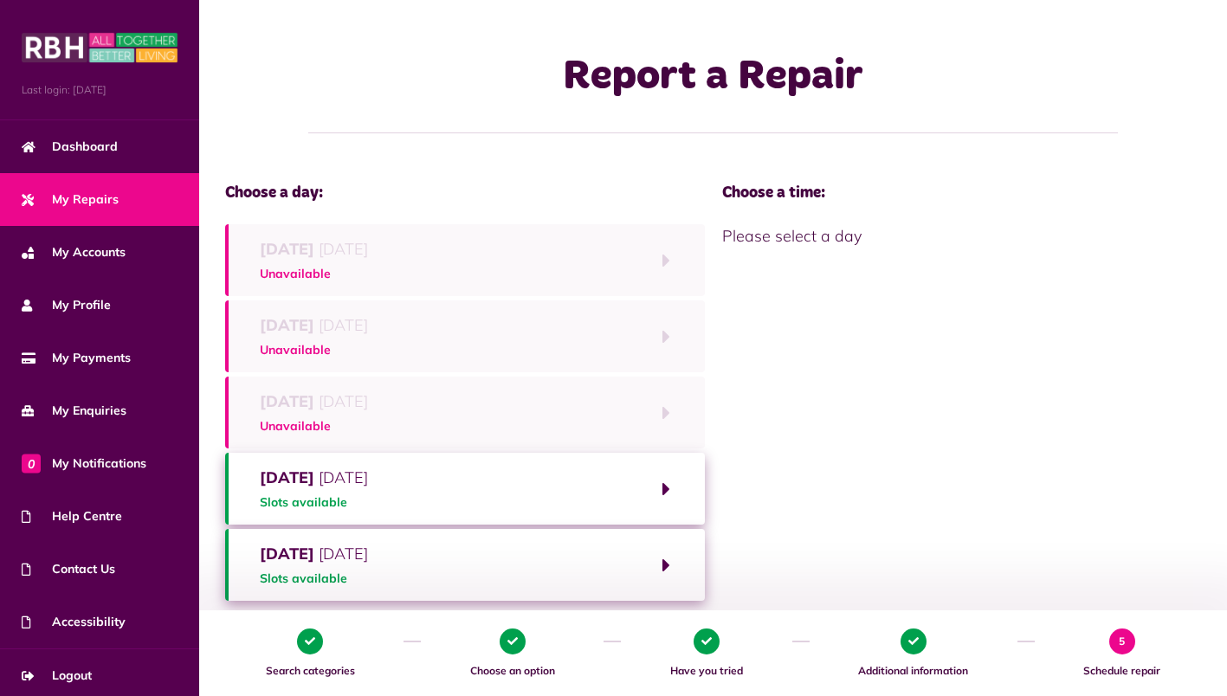
click at [504, 488] on button "[DATE] Slots available" at bounding box center [465, 489] width 480 height 72
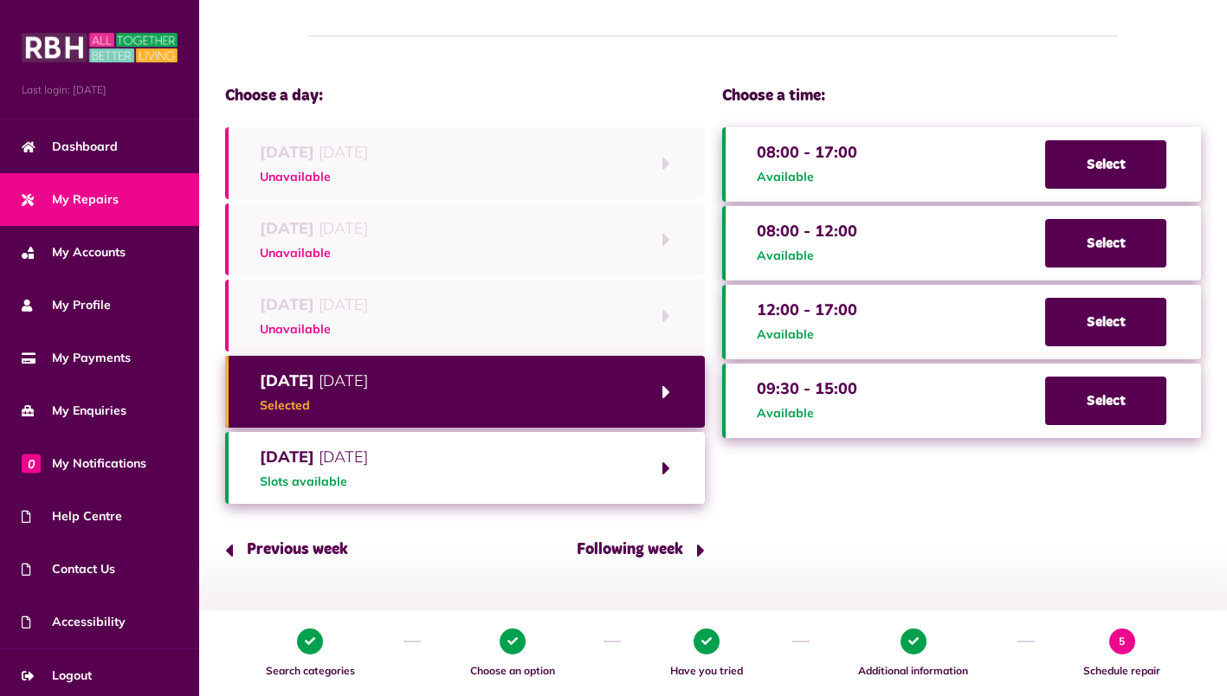
scroll to position [47, 0]
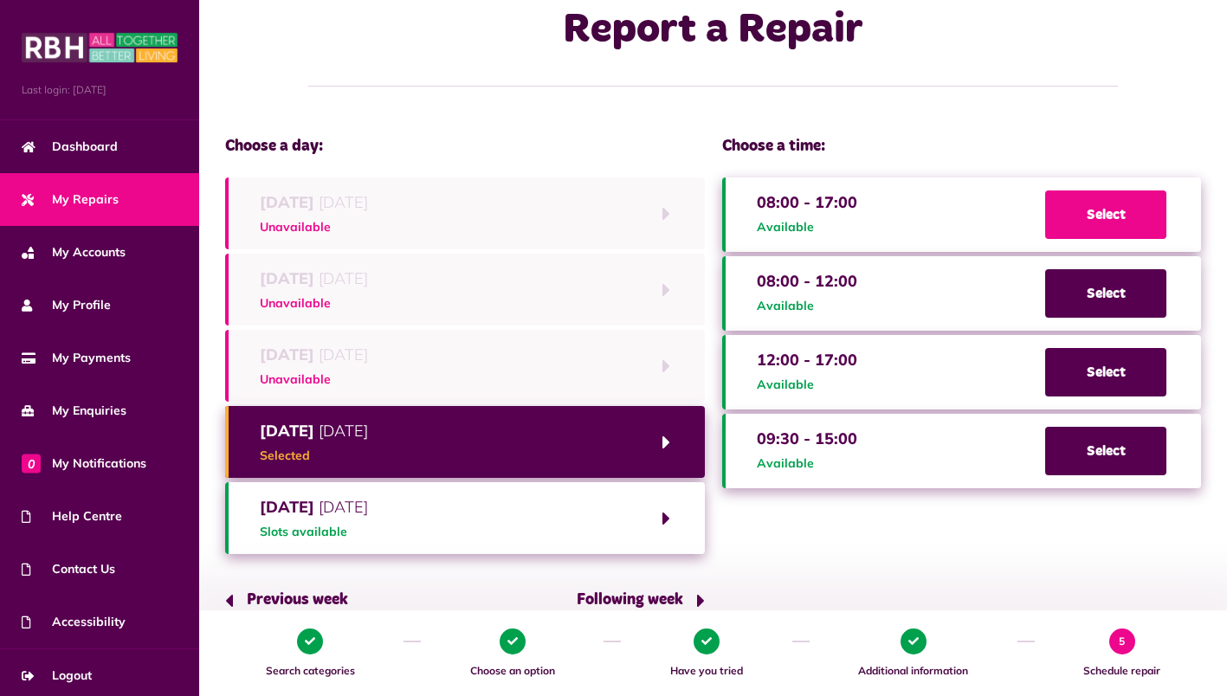
click at [1102, 210] on span "Select" at bounding box center [1105, 214] width 121 height 48
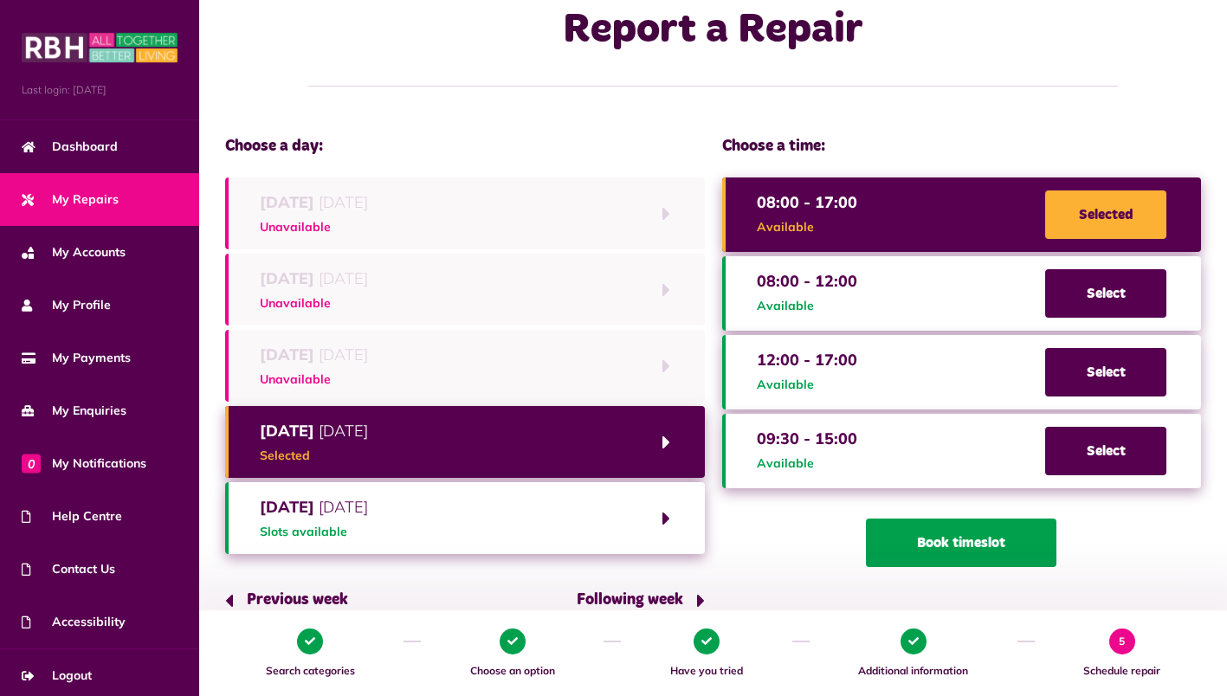
click at [955, 544] on button "Book timeslot" at bounding box center [961, 543] width 190 height 48
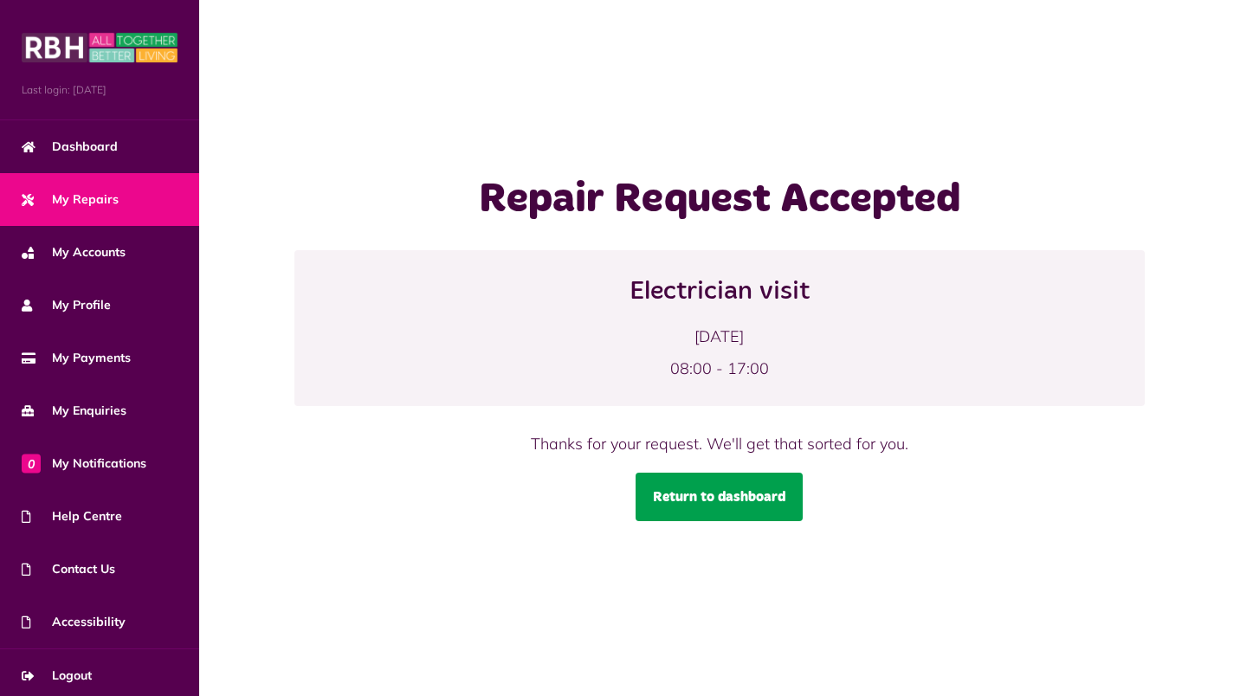
click at [700, 506] on link "Return to dashboard" at bounding box center [718, 497] width 167 height 48
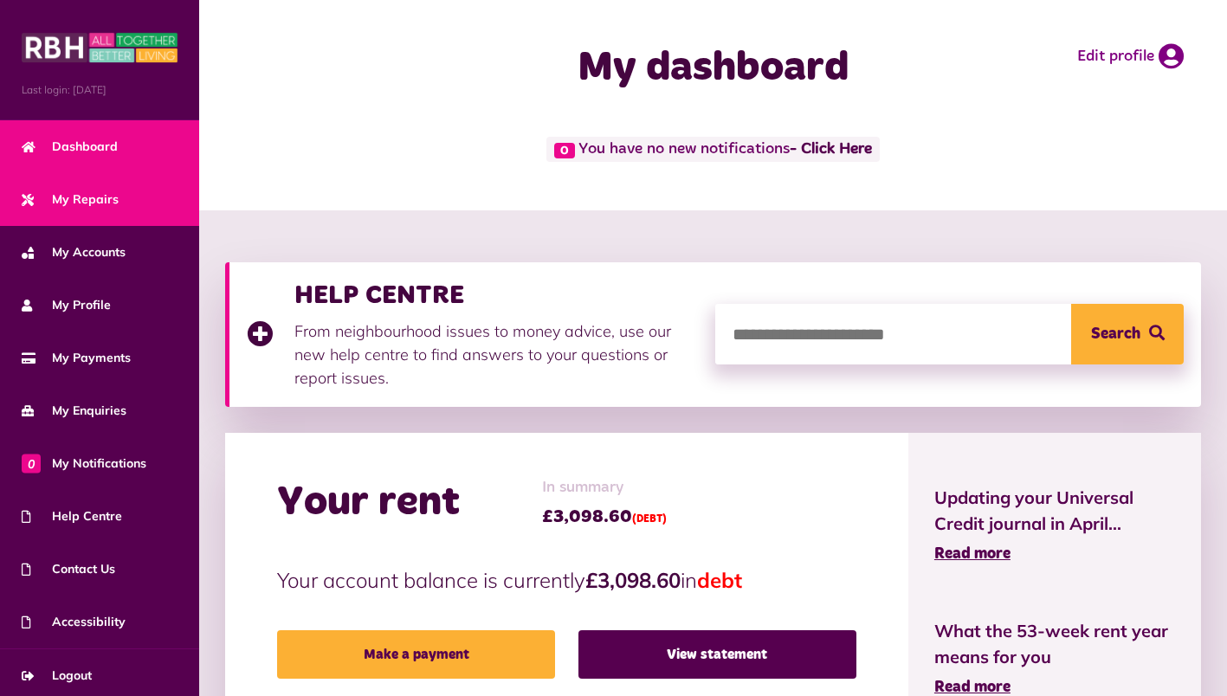
click at [107, 199] on span "My Repairs" at bounding box center [70, 199] width 97 height 18
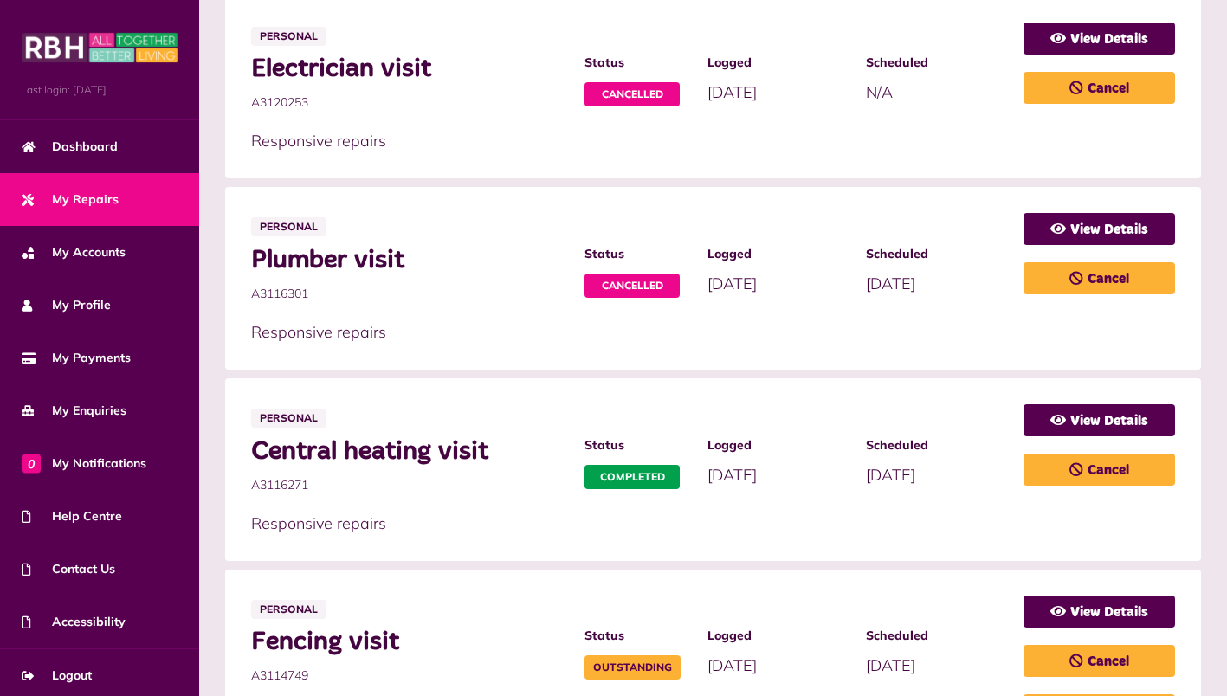
scroll to position [866, 0]
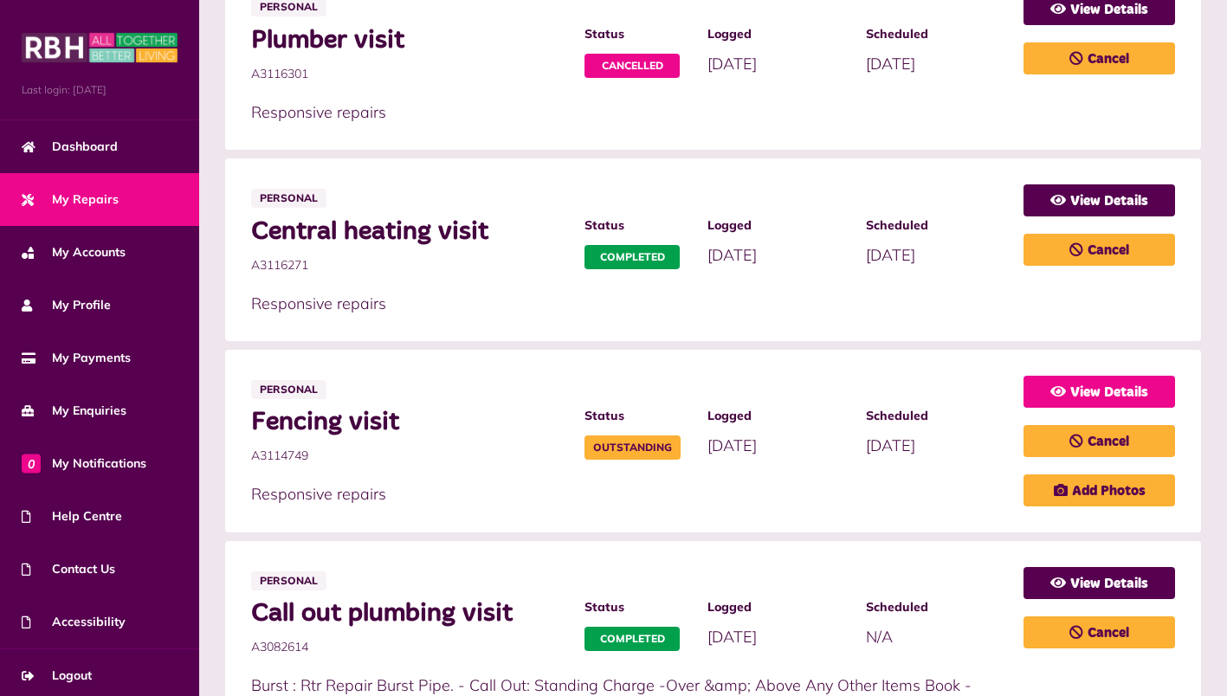
click at [1122, 388] on link "View Details" at bounding box center [1099, 392] width 152 height 32
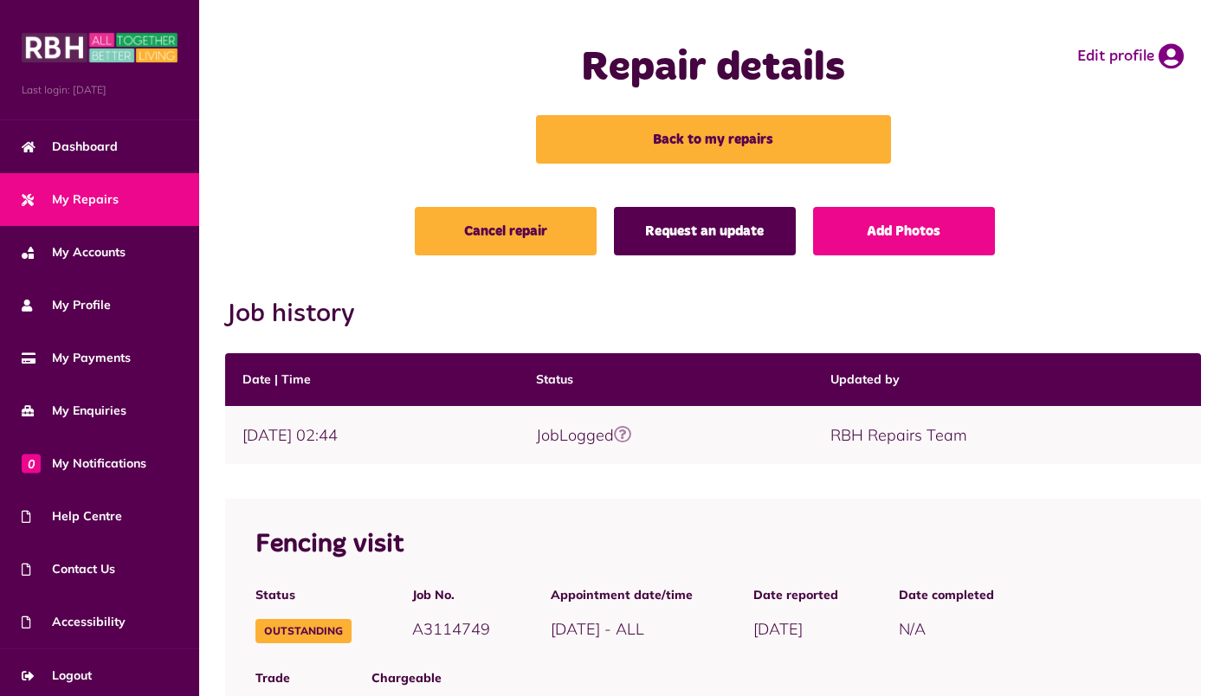
click at [721, 231] on link "Request an update" at bounding box center [705, 231] width 182 height 48
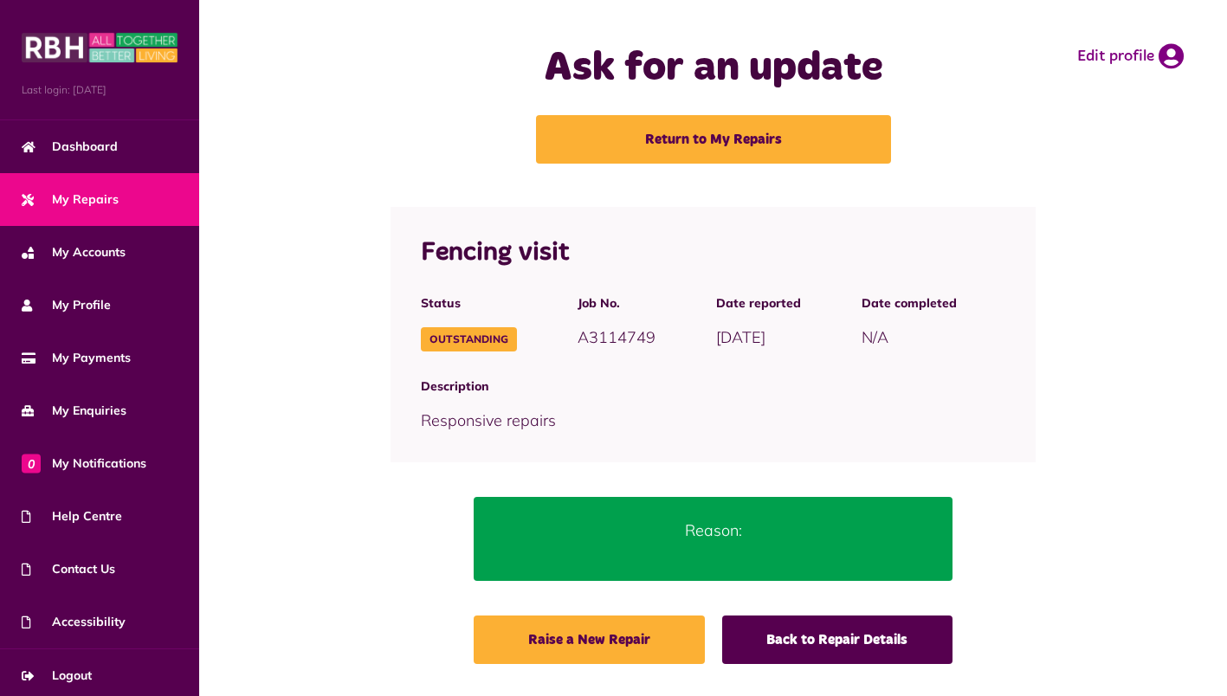
scroll to position [2, 0]
